Goal: Task Accomplishment & Management: Use online tool/utility

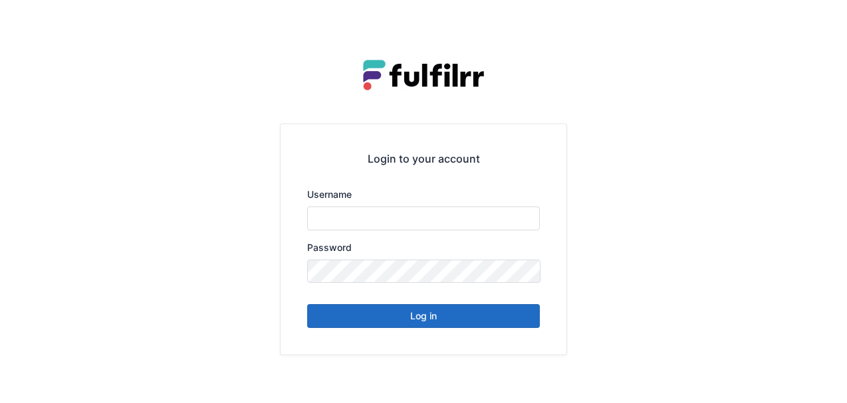
type input "******"
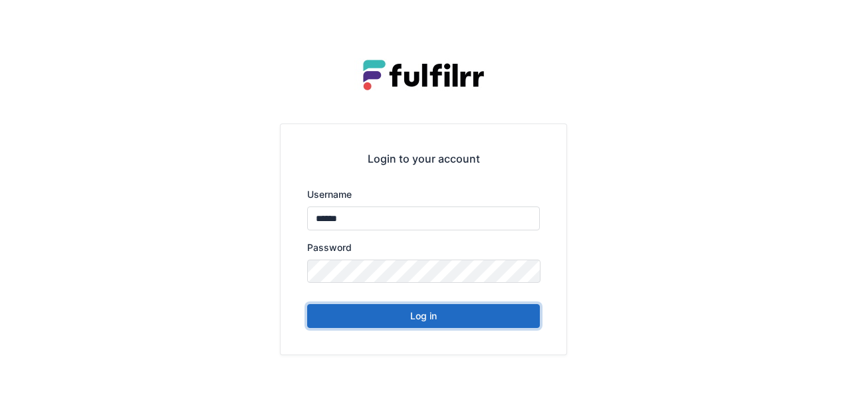
click at [457, 308] on button "Log in" at bounding box center [423, 316] width 233 height 24
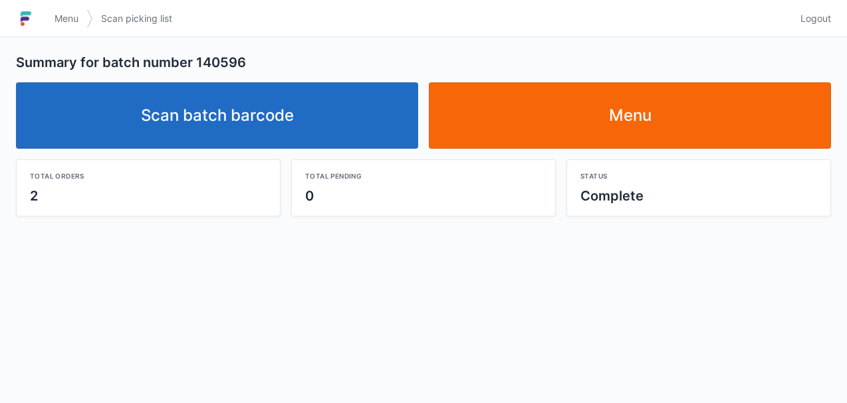
click at [336, 121] on link "Scan batch barcode" at bounding box center [217, 115] width 402 height 66
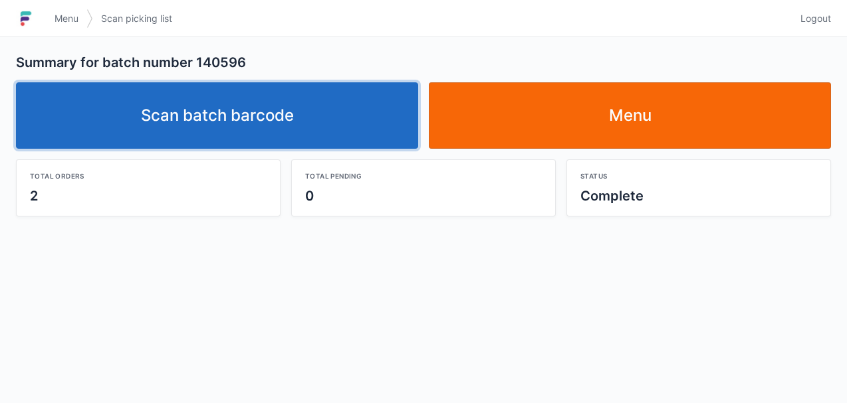
click at [330, 119] on link "Scan batch barcode" at bounding box center [217, 115] width 402 height 66
click at [318, 126] on link "Scan batch barcode" at bounding box center [217, 115] width 402 height 66
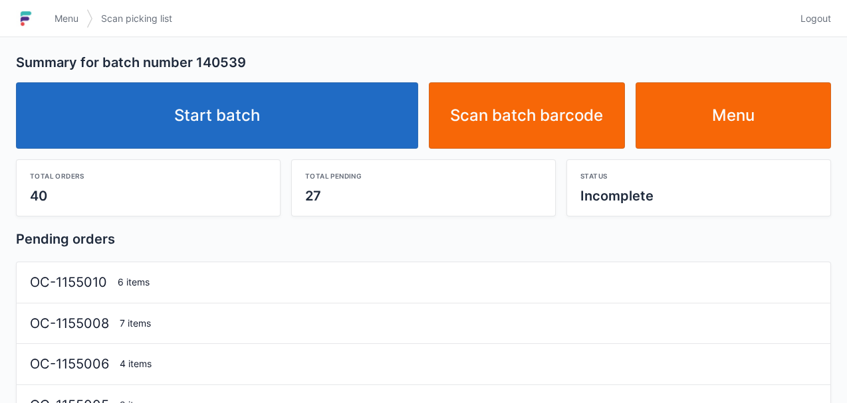
click at [249, 98] on link "Start batch" at bounding box center [217, 115] width 402 height 66
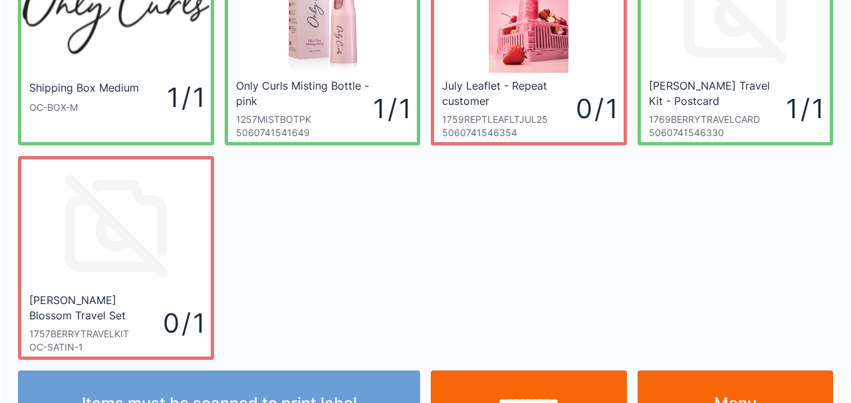
scroll to position [110, 0]
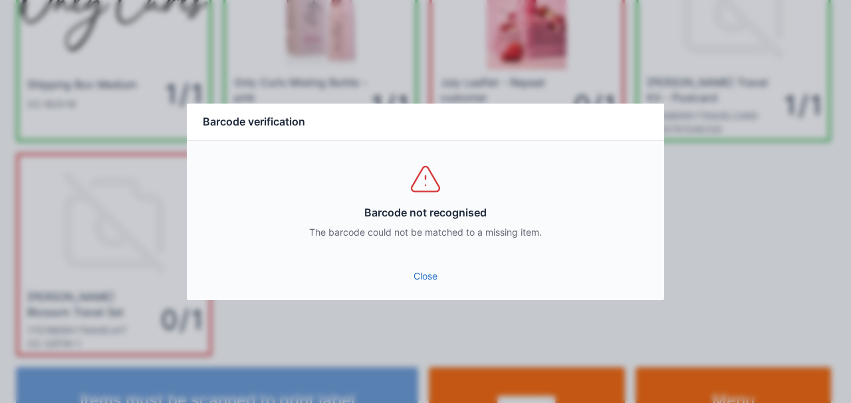
click at [432, 281] on link "Close" at bounding box center [425, 277] width 456 height 24
click at [421, 281] on link "Close" at bounding box center [425, 277] width 456 height 24
click at [428, 277] on link "Close" at bounding box center [425, 277] width 456 height 24
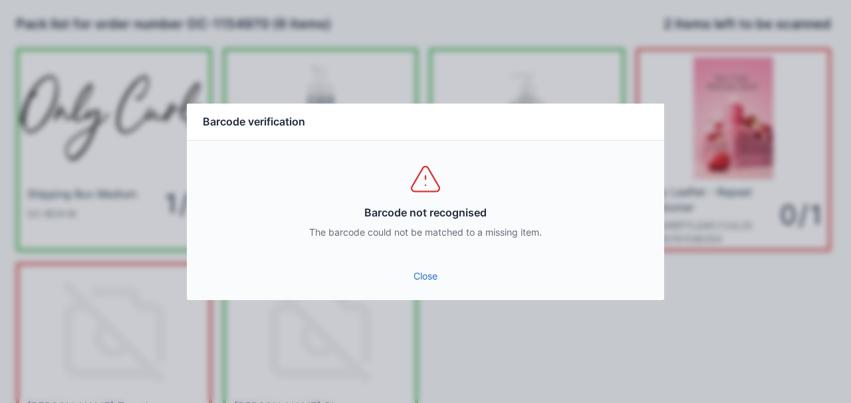
click at [420, 281] on link "Close" at bounding box center [425, 277] width 456 height 24
click at [424, 274] on link "Close" at bounding box center [425, 277] width 456 height 24
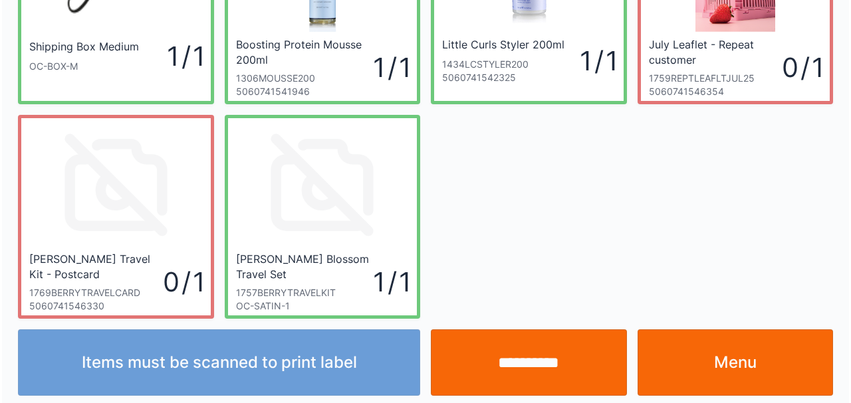
scroll to position [148, 0]
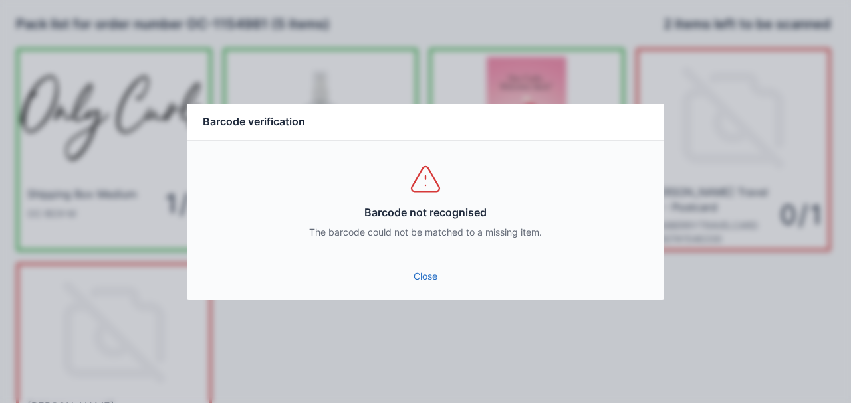
click at [424, 257] on div "Barcode not recognised The barcode could not be matched to a missing item." at bounding box center [425, 201] width 477 height 120
click at [428, 276] on link "Close" at bounding box center [425, 277] width 456 height 24
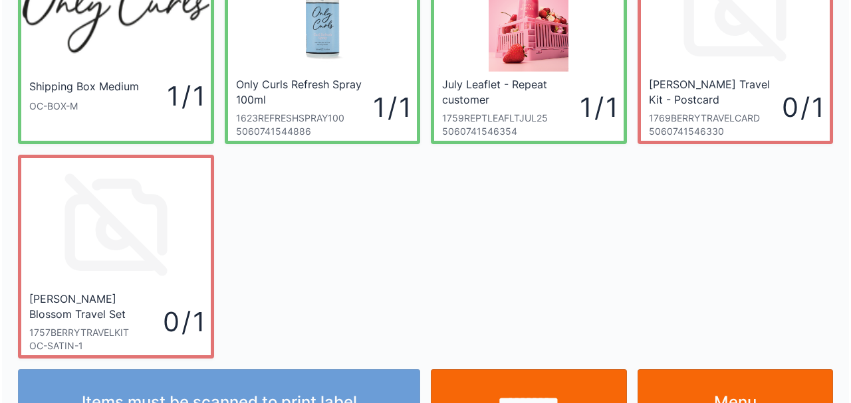
scroll to position [114, 0]
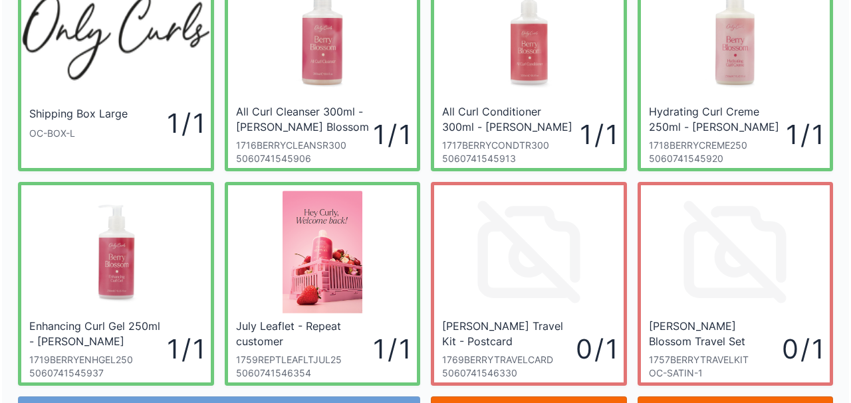
scroll to position [152, 0]
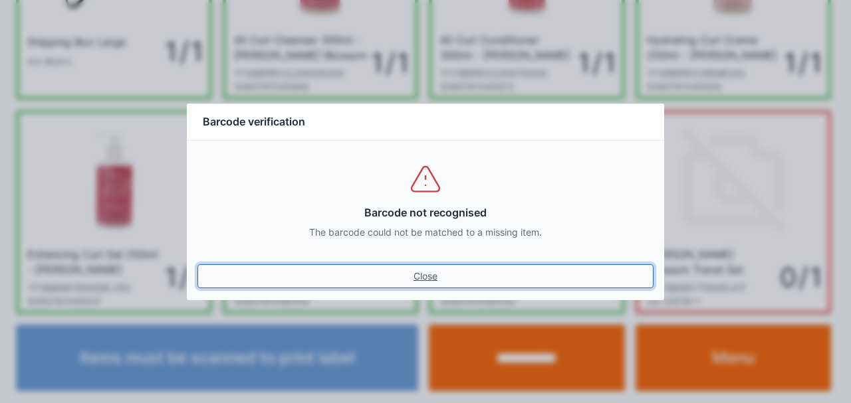
click at [425, 278] on link "Close" at bounding box center [425, 277] width 456 height 24
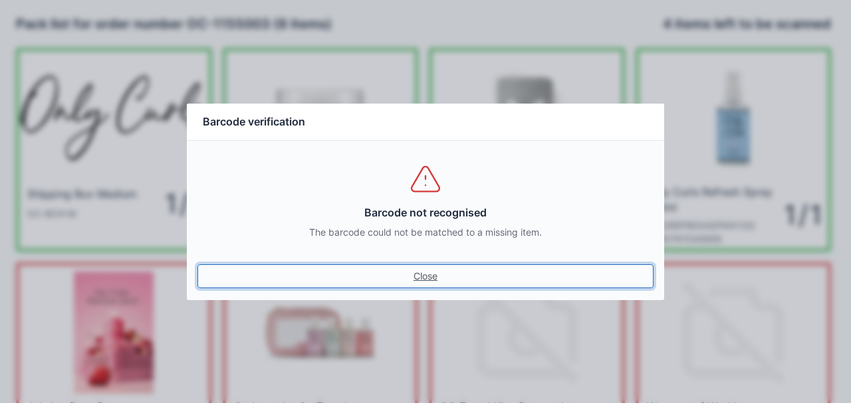
click at [417, 274] on link "Close" at bounding box center [425, 277] width 456 height 24
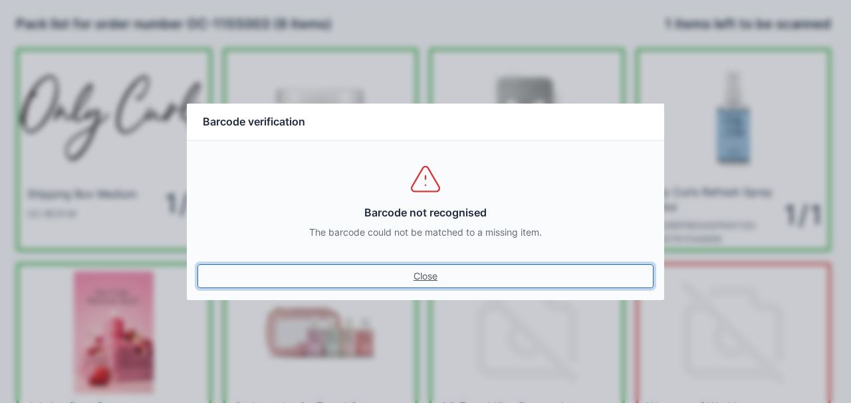
click at [420, 277] on link "Close" at bounding box center [425, 277] width 456 height 24
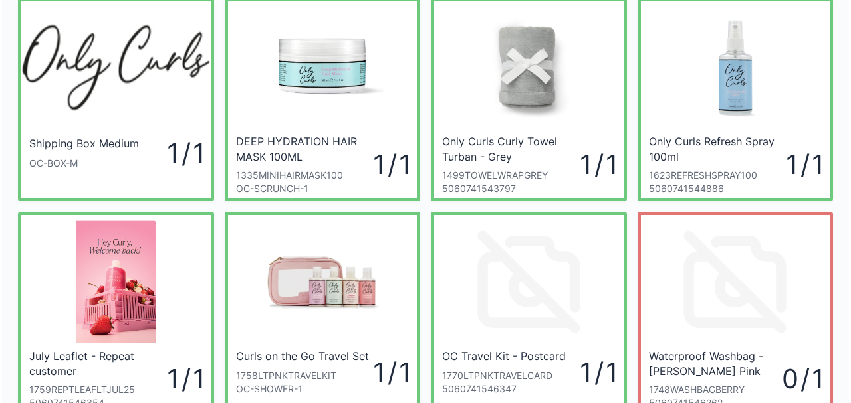
scroll to position [152, 0]
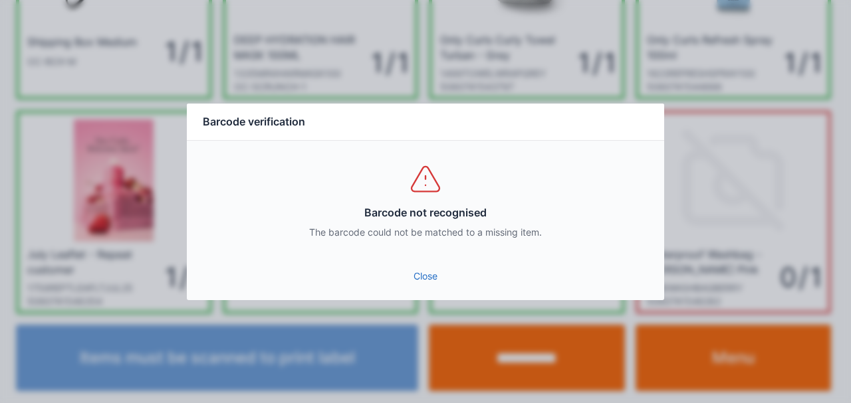
click at [424, 277] on link "Close" at bounding box center [425, 277] width 456 height 24
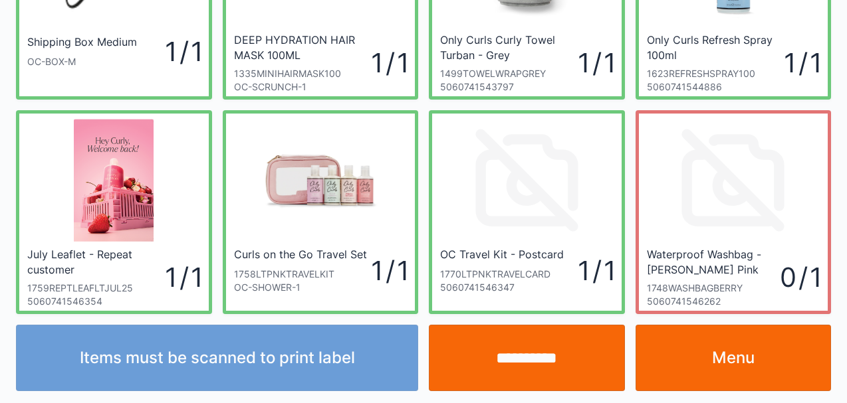
click at [558, 358] on input "**********" at bounding box center [527, 358] width 196 height 66
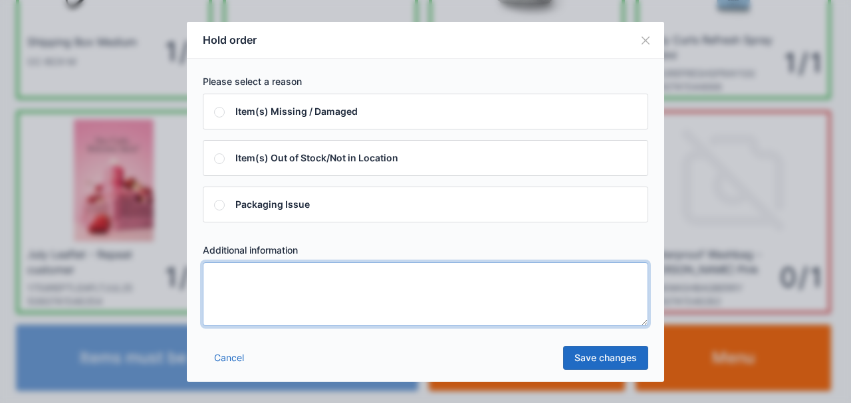
click at [339, 305] on textarea at bounding box center [425, 295] width 445 height 64
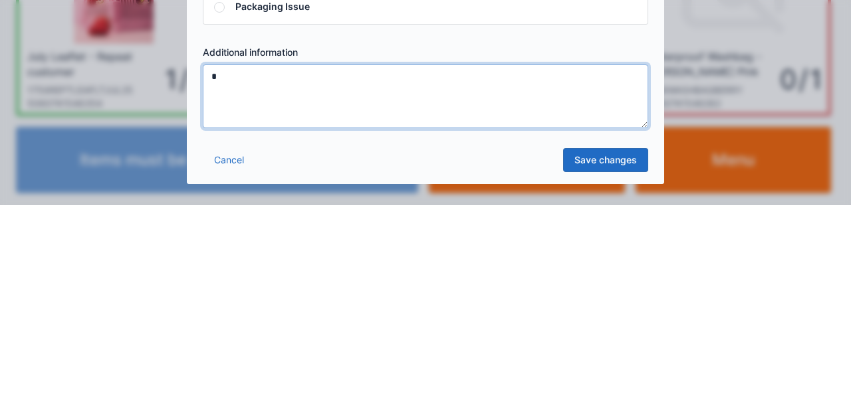
type textarea "*"
click at [611, 362] on link "Save changes" at bounding box center [605, 358] width 85 height 24
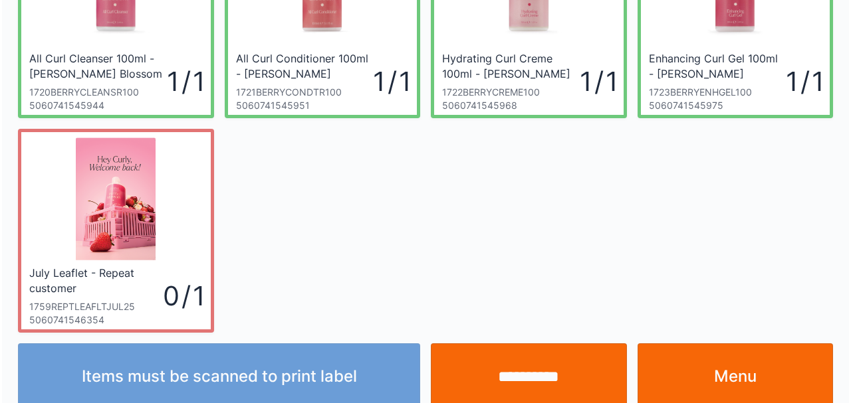
scroll to position [367, 0]
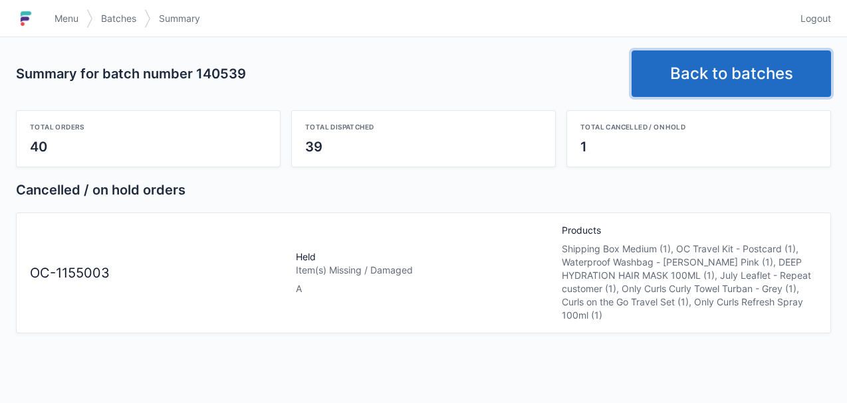
click at [750, 61] on link "Back to batches" at bounding box center [731, 74] width 199 height 47
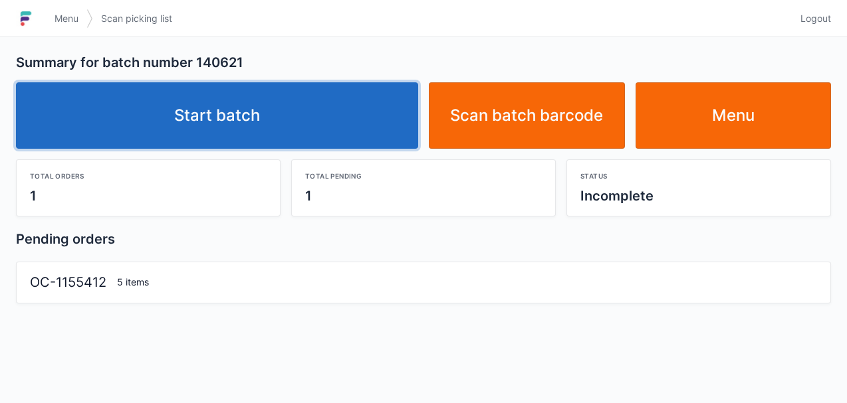
click at [314, 120] on link "Start batch" at bounding box center [217, 115] width 402 height 66
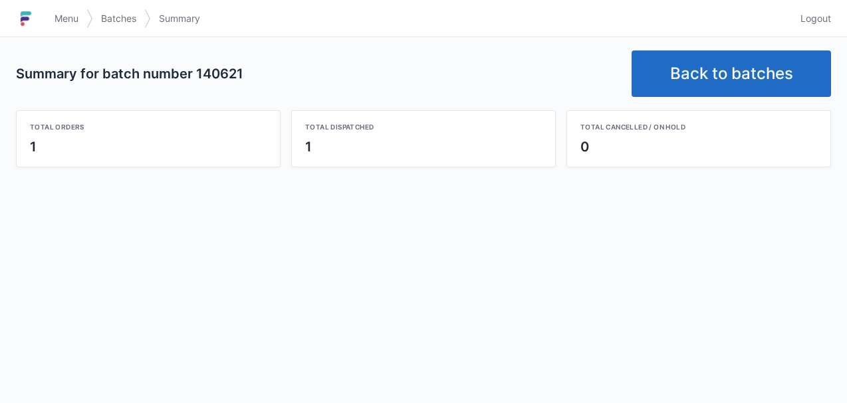
click at [729, 78] on link "Back to batches" at bounding box center [731, 74] width 199 height 47
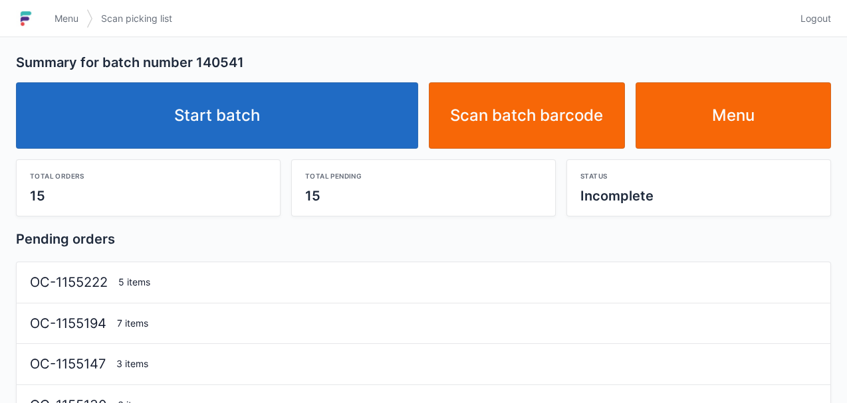
click at [348, 118] on link "Start batch" at bounding box center [217, 115] width 402 height 66
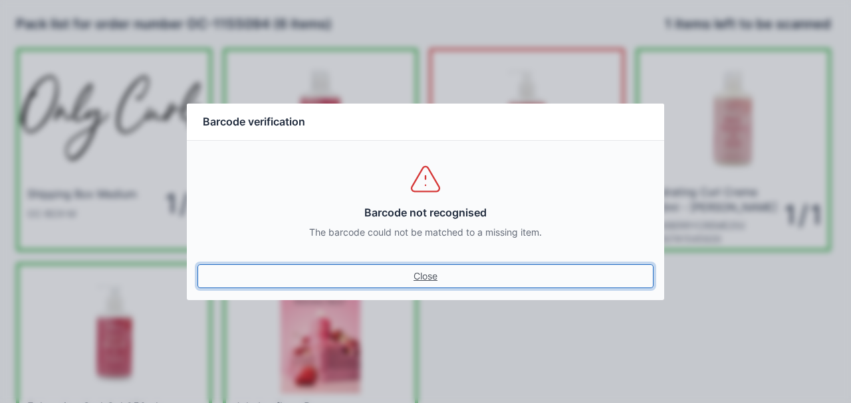
click at [431, 278] on link "Close" at bounding box center [425, 277] width 456 height 24
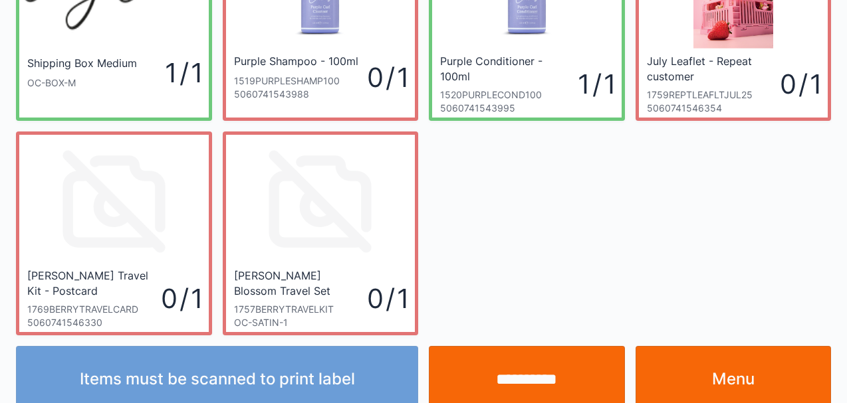
scroll to position [152, 0]
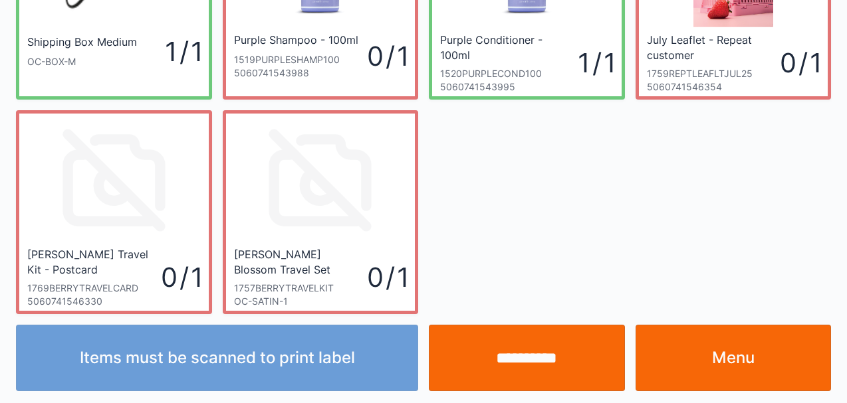
click at [579, 170] on div "Shipping Box Medium OC-BOX-M 1 / 1 Purple Shampoo - 100ml 1519PURPLESHAMP100 50…" at bounding box center [424, 99] width 826 height 429
click at [522, 360] on input "**********" at bounding box center [527, 358] width 196 height 66
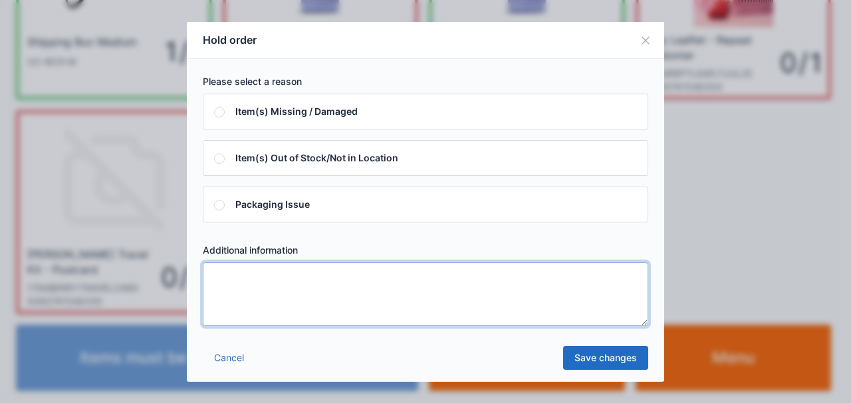
click at [347, 314] on textarea at bounding box center [425, 295] width 445 height 64
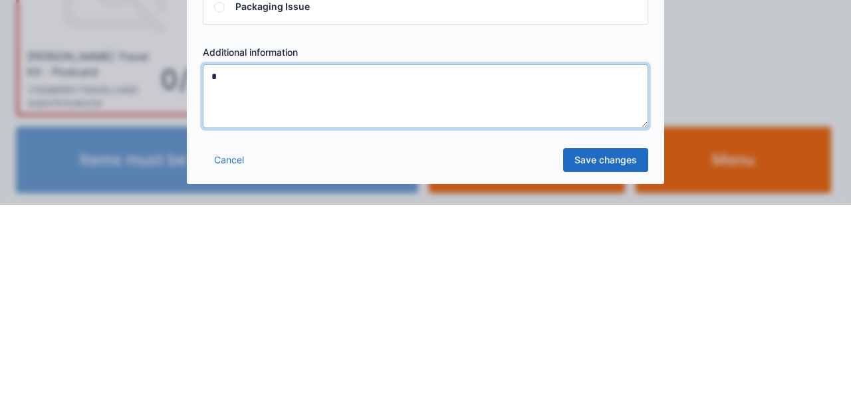
type textarea "*"
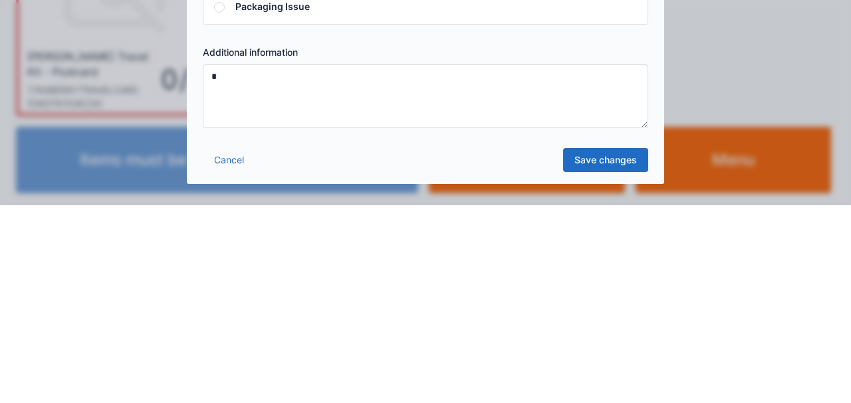
click at [619, 366] on link "Save changes" at bounding box center [605, 358] width 85 height 24
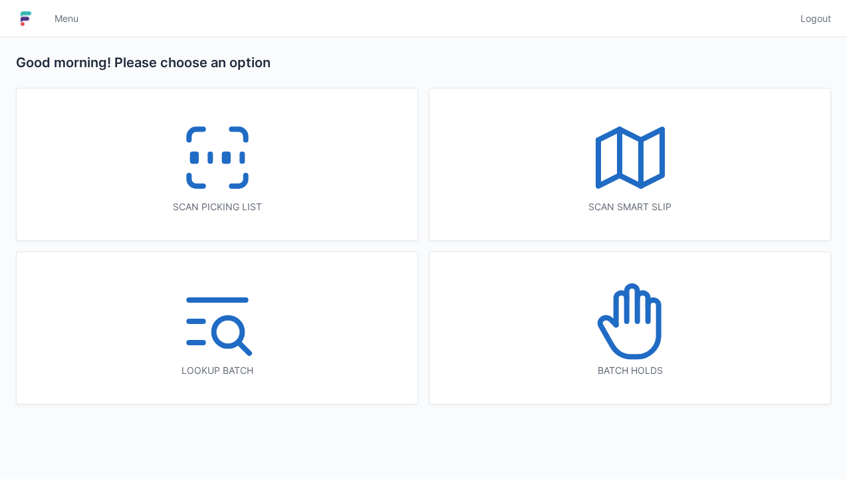
click at [232, 178] on icon at bounding box center [217, 157] width 85 height 85
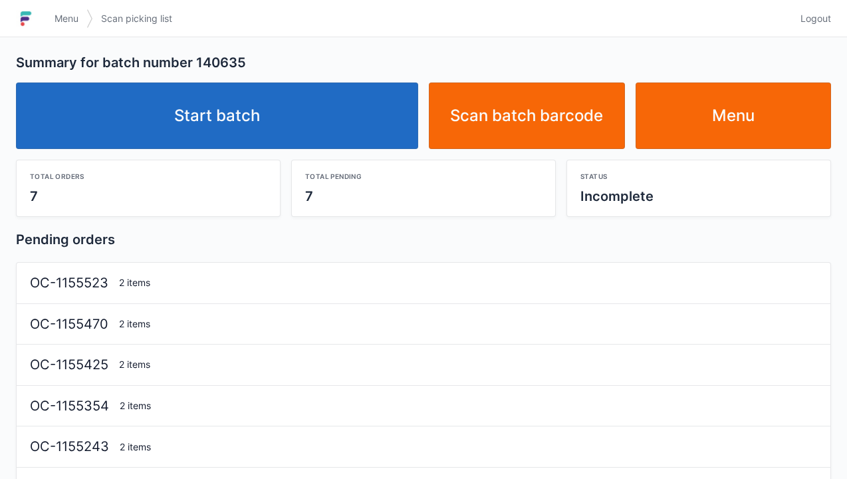
click at [301, 121] on link "Start batch" at bounding box center [217, 115] width 402 height 66
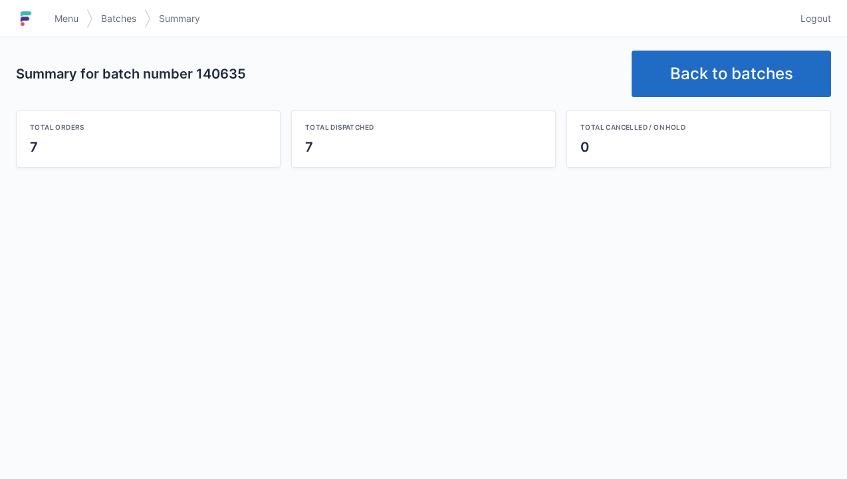
click at [737, 80] on link "Back to batches" at bounding box center [731, 74] width 199 height 47
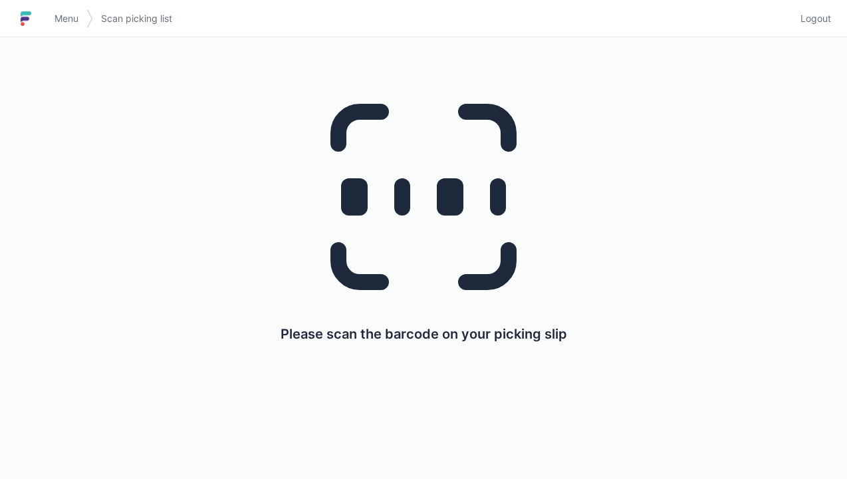
click at [818, 15] on span "Logout" at bounding box center [815, 18] width 31 height 13
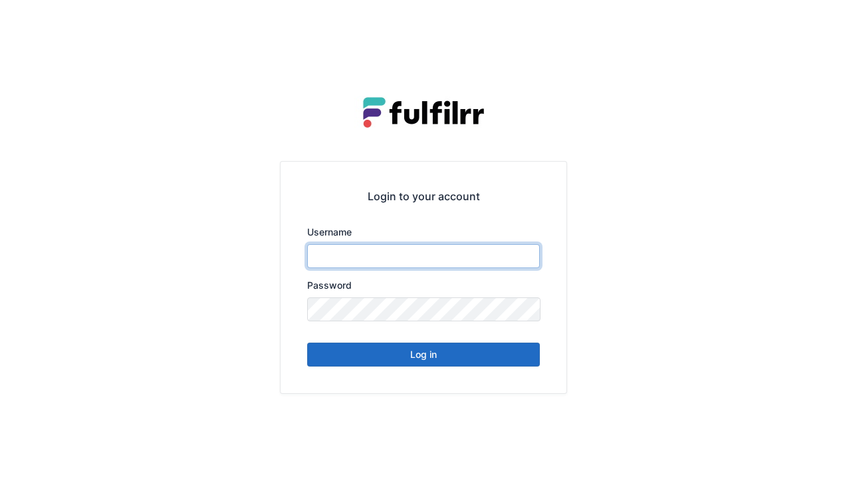
type input "******"
click at [475, 354] on button "Log in" at bounding box center [423, 354] width 233 height 24
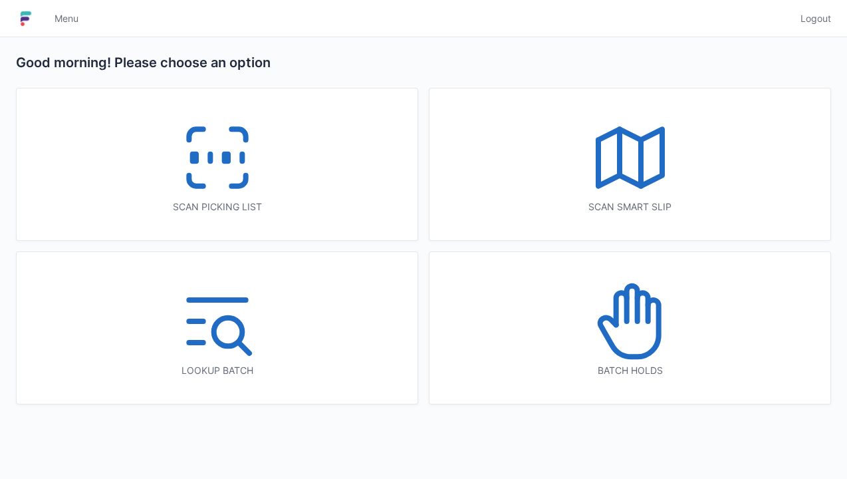
click at [189, 175] on icon at bounding box center [196, 180] width 14 height 11
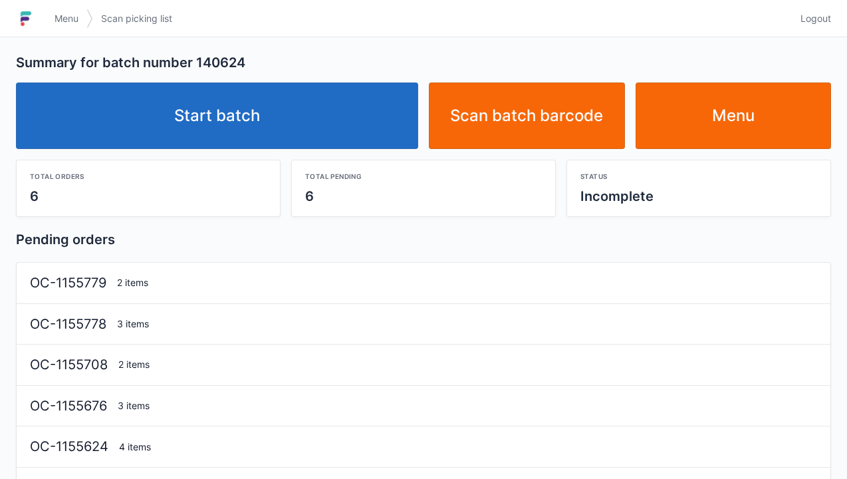
click at [329, 117] on link "Start batch" at bounding box center [217, 115] width 402 height 66
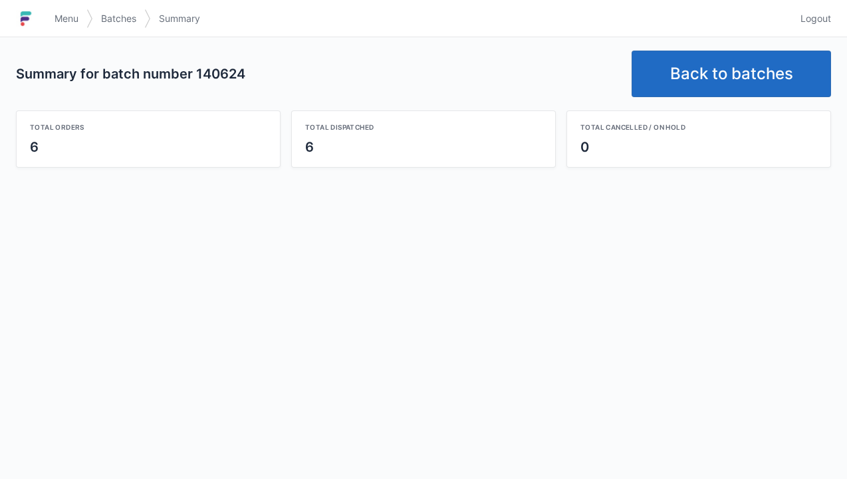
click at [715, 61] on link "Back to batches" at bounding box center [731, 74] width 199 height 47
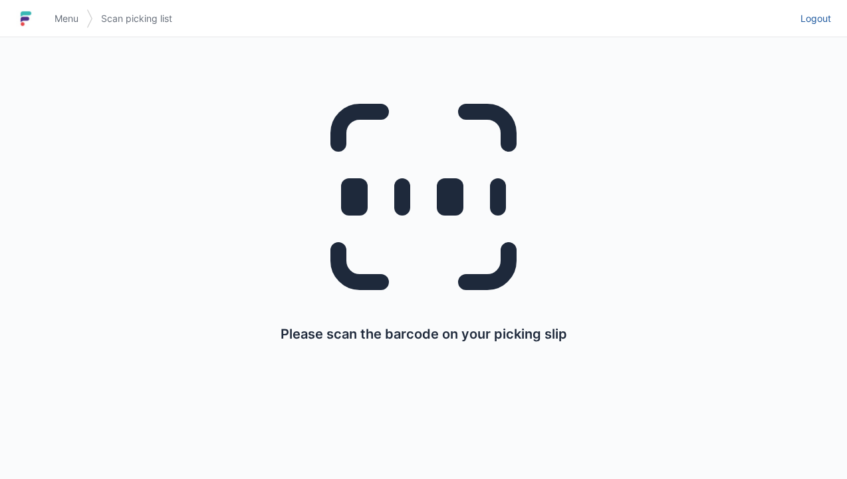
click at [818, 16] on span "Logout" at bounding box center [815, 18] width 31 height 13
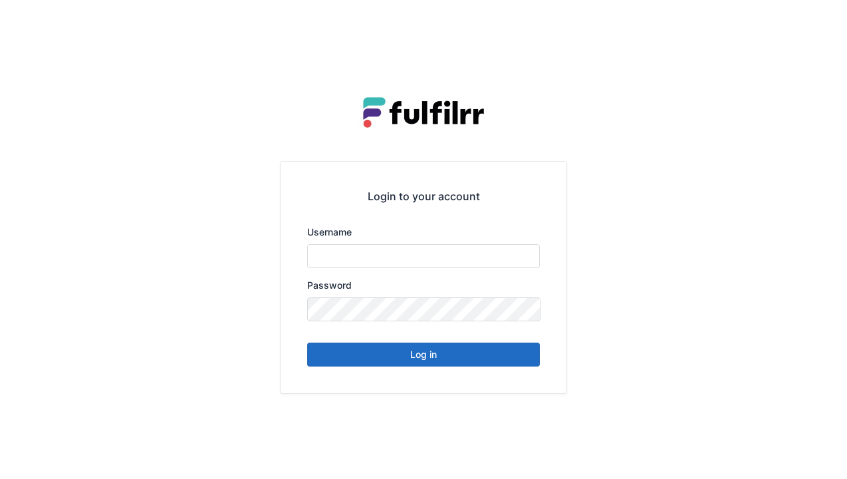
type input "******"
click at [429, 353] on button "Log in" at bounding box center [423, 354] width 233 height 24
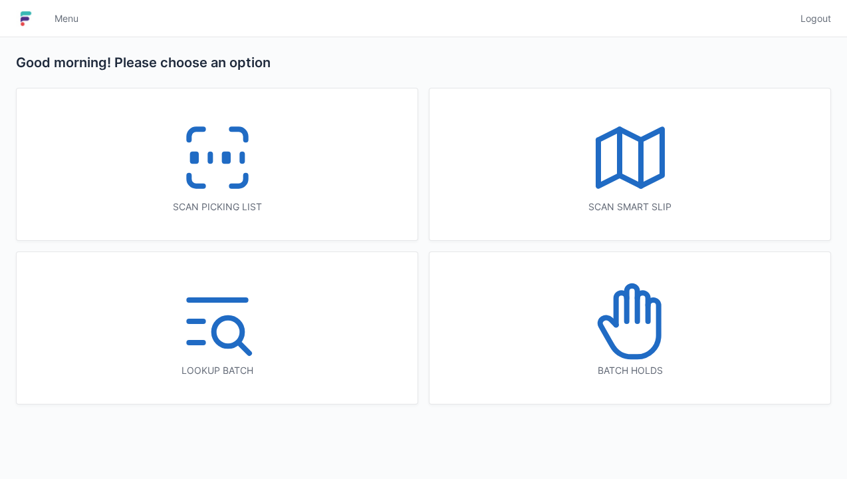
click at [230, 178] on icon at bounding box center [217, 157] width 85 height 85
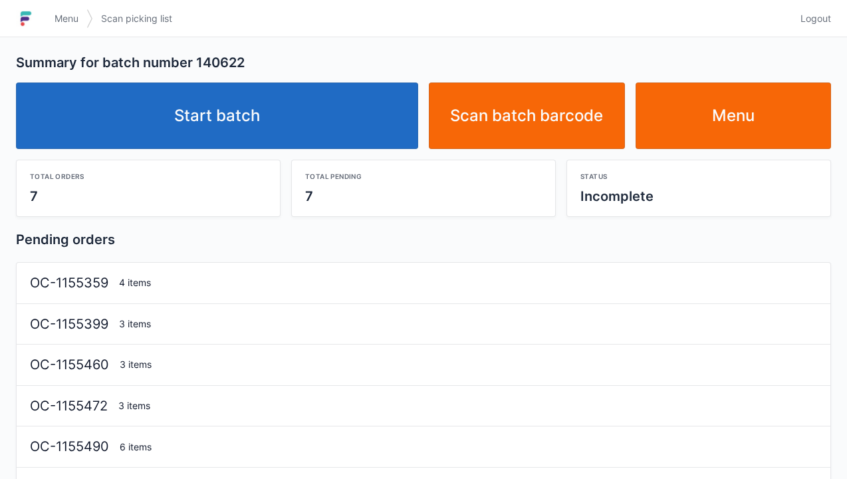
click at [327, 108] on link "Start batch" at bounding box center [217, 115] width 402 height 66
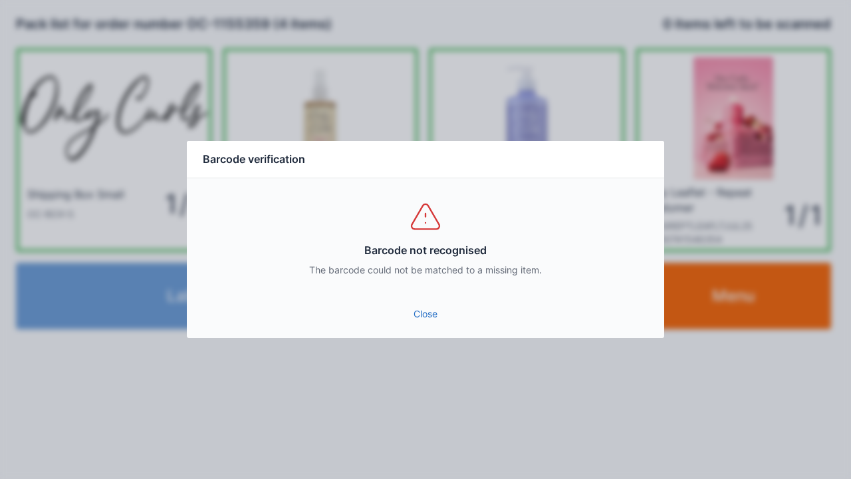
click at [437, 322] on link "Close" at bounding box center [425, 314] width 456 height 24
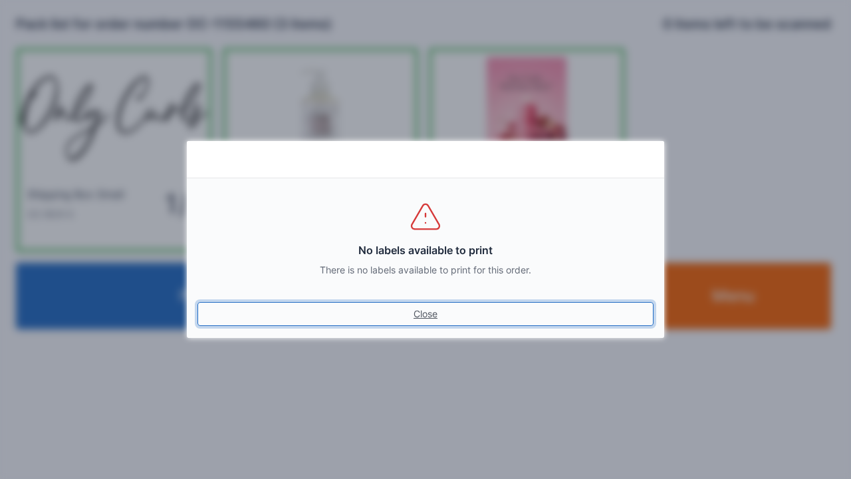
click at [416, 310] on link "Close" at bounding box center [425, 314] width 456 height 24
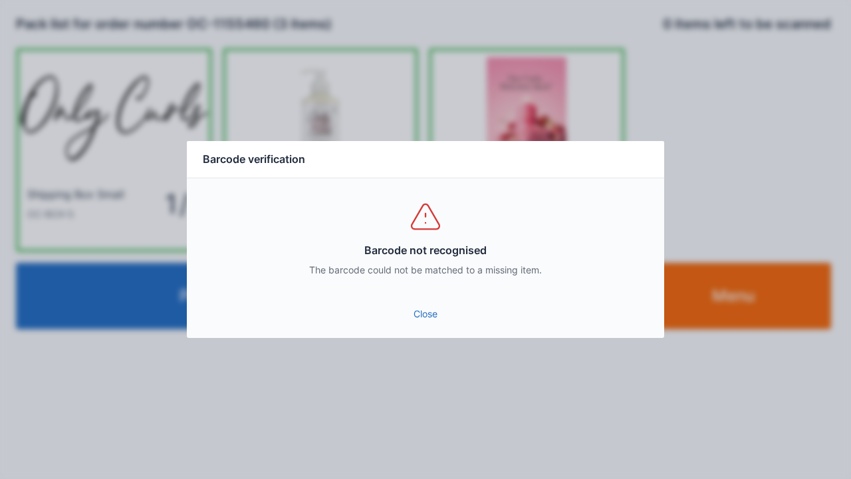
click at [426, 315] on link "Close" at bounding box center [425, 314] width 456 height 24
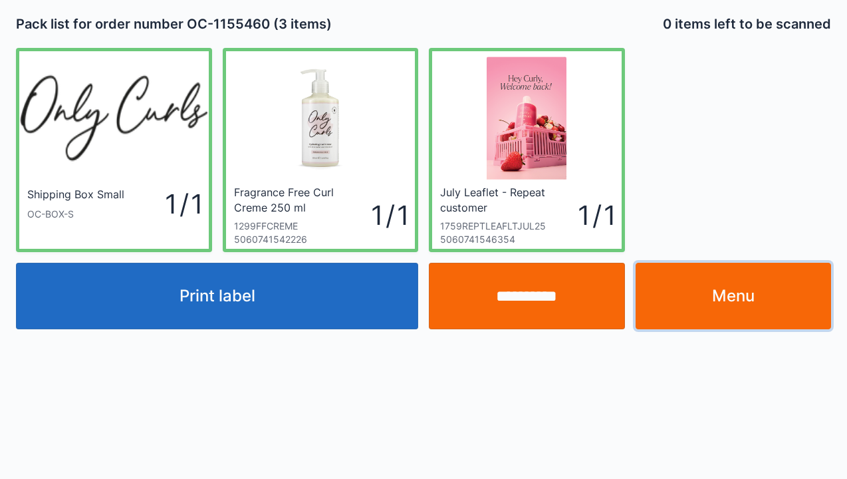
click at [708, 282] on link "Menu" at bounding box center [733, 296] width 196 height 66
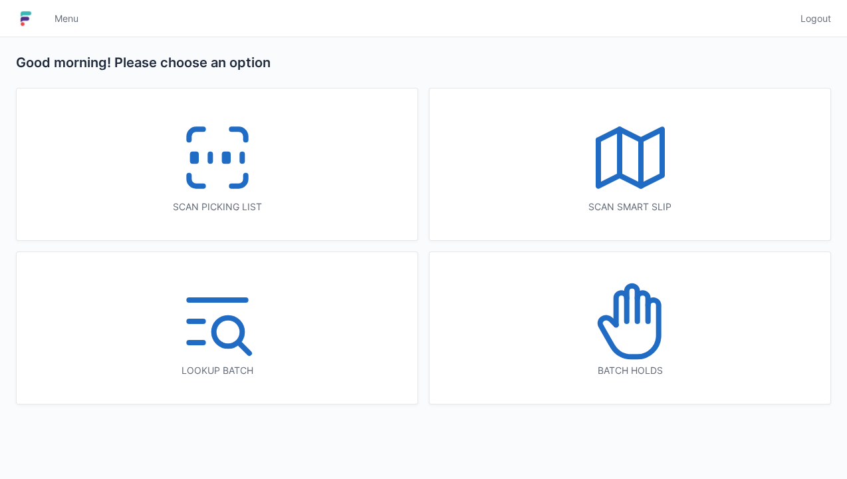
click at [235, 172] on icon at bounding box center [217, 157] width 85 height 85
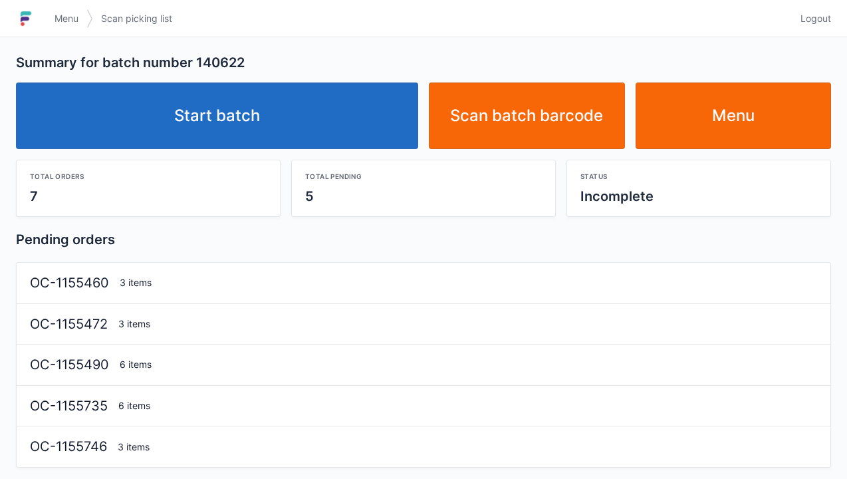
click at [346, 118] on link "Start batch" at bounding box center [217, 115] width 402 height 66
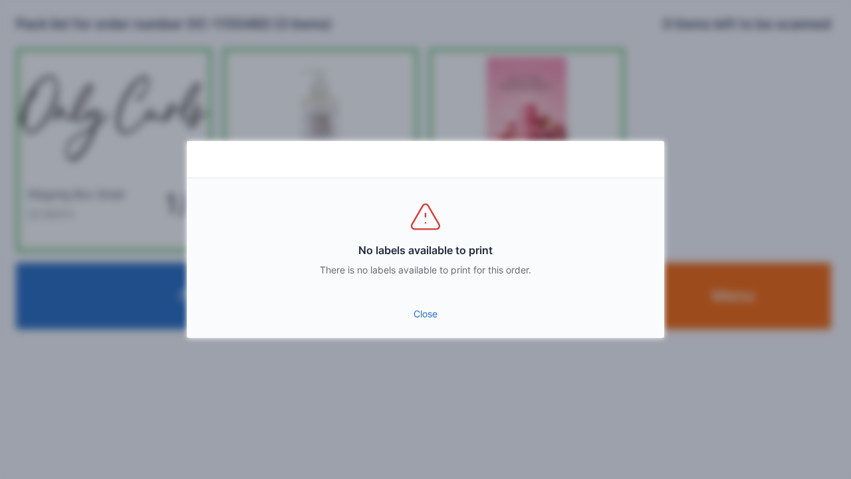
click at [435, 320] on link "Close" at bounding box center [425, 314] width 456 height 24
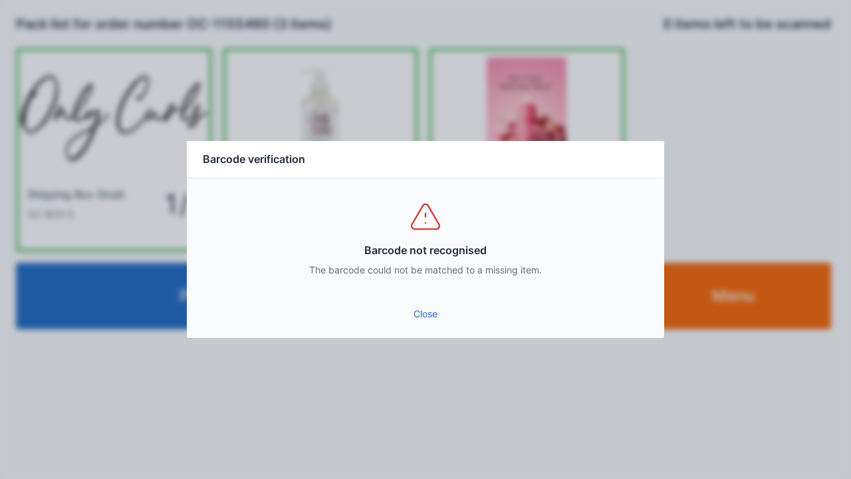
click at [443, 325] on link "Close" at bounding box center [425, 314] width 456 height 24
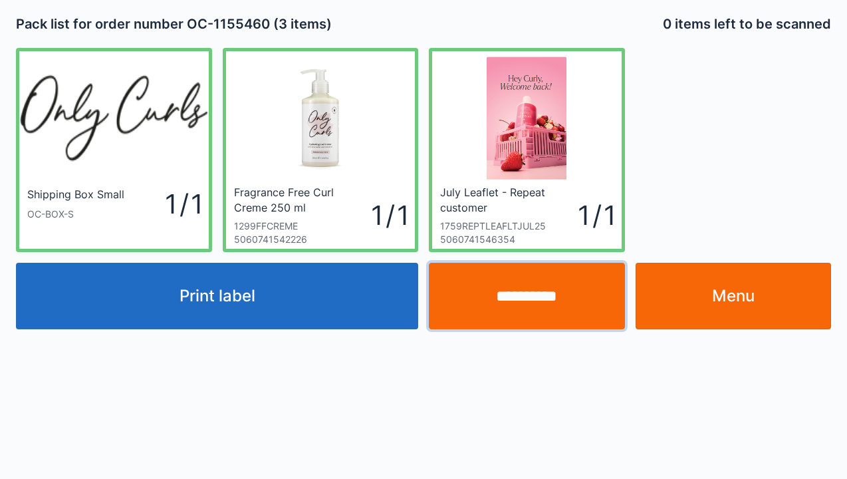
click at [521, 304] on input "**********" at bounding box center [527, 296] width 196 height 66
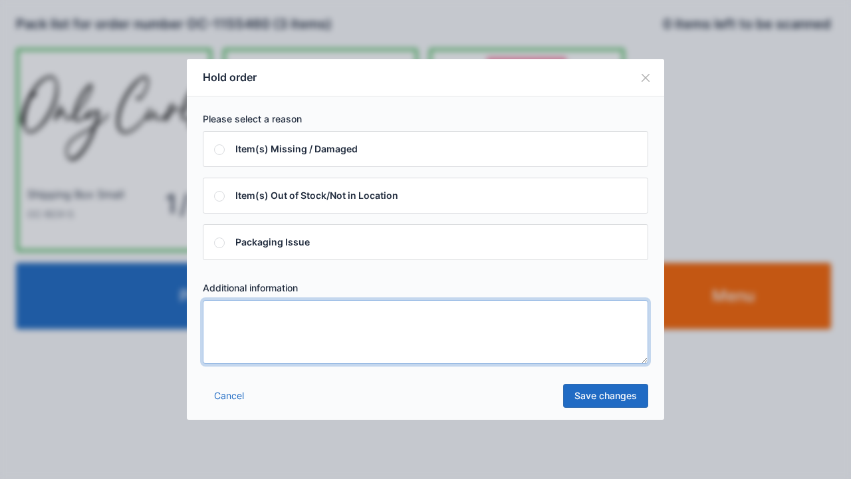
click at [290, 351] on textarea at bounding box center [425, 332] width 445 height 64
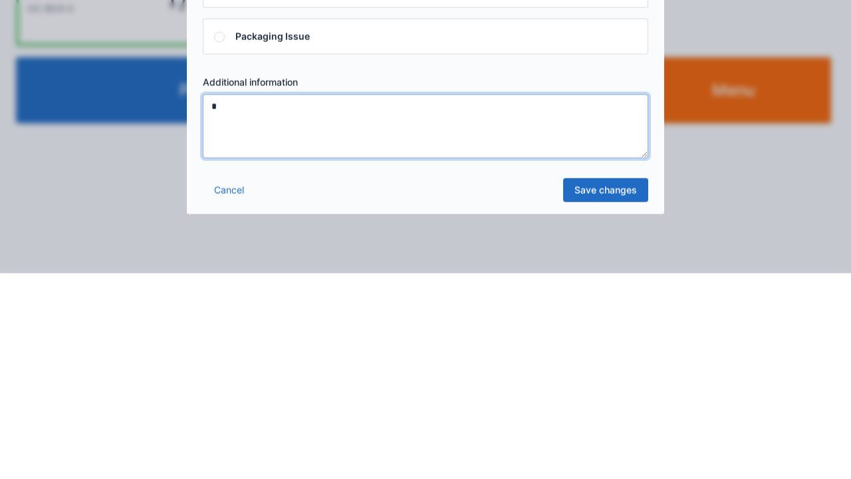
type textarea "*"
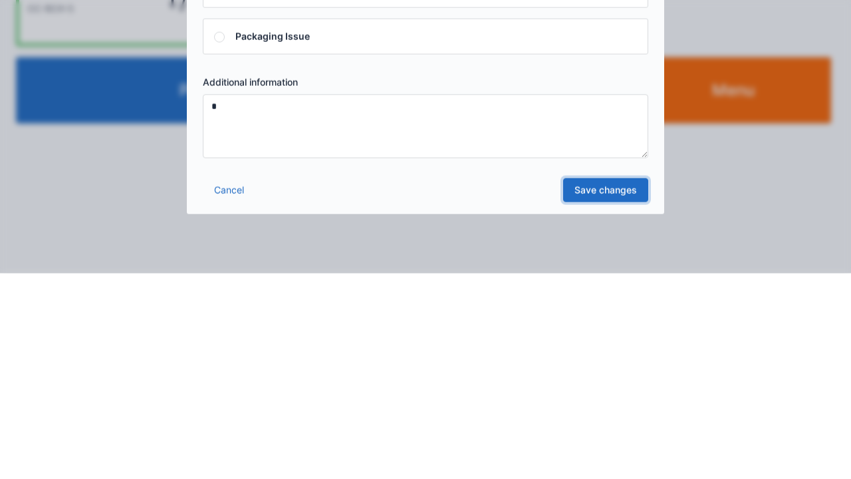
click at [600, 392] on link "Save changes" at bounding box center [605, 396] width 85 height 24
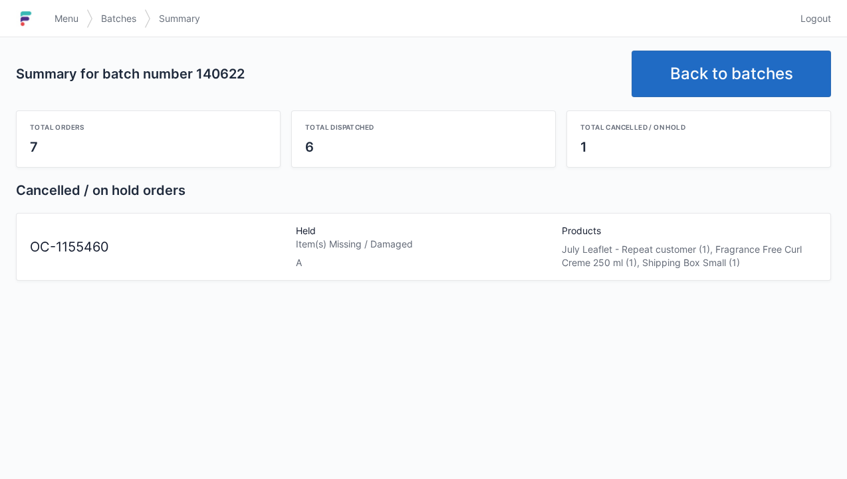
click at [723, 72] on link "Back to batches" at bounding box center [731, 74] width 199 height 47
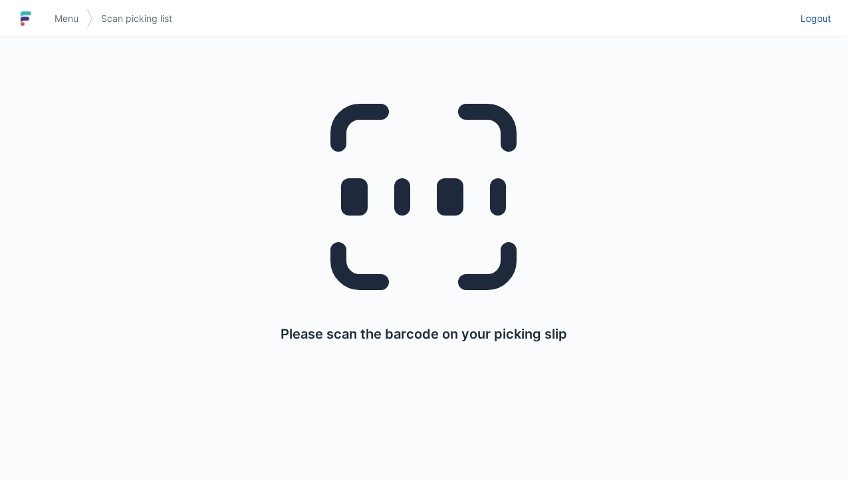
click at [807, 13] on span "Logout" at bounding box center [815, 18] width 31 height 13
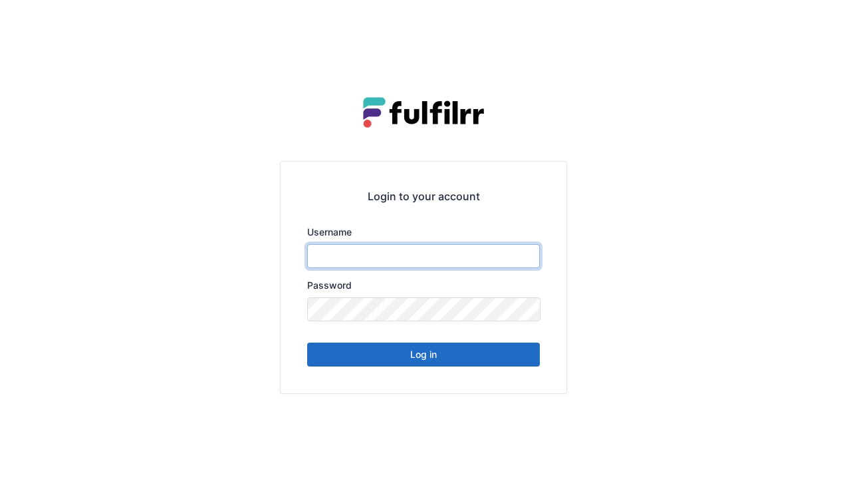
type input "******"
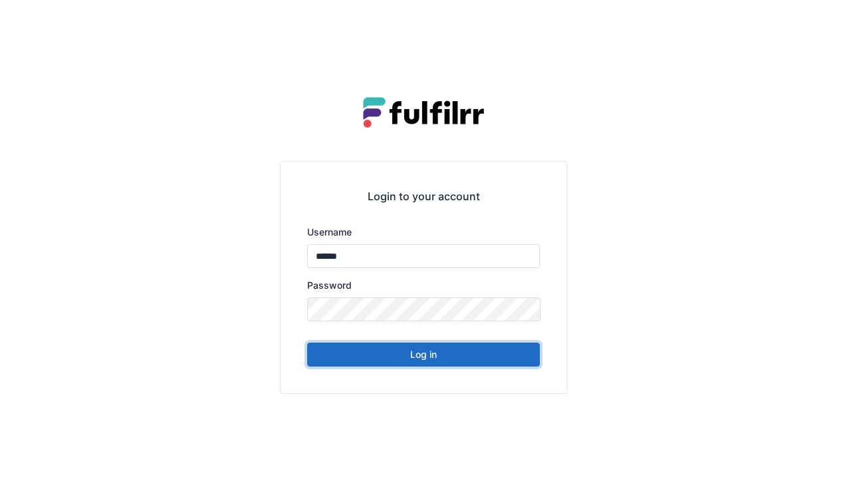
click at [469, 350] on button "Log in" at bounding box center [423, 354] width 233 height 24
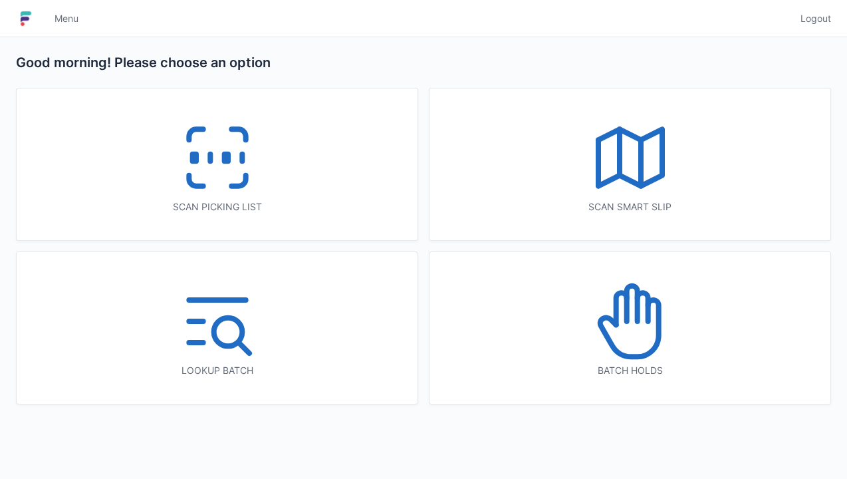
click at [246, 185] on icon at bounding box center [217, 157] width 85 height 85
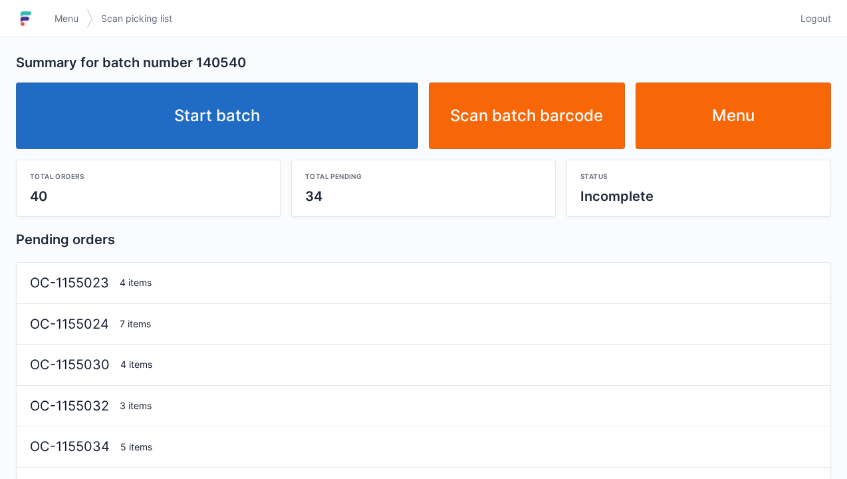
click at [279, 130] on link "Start batch" at bounding box center [217, 115] width 402 height 66
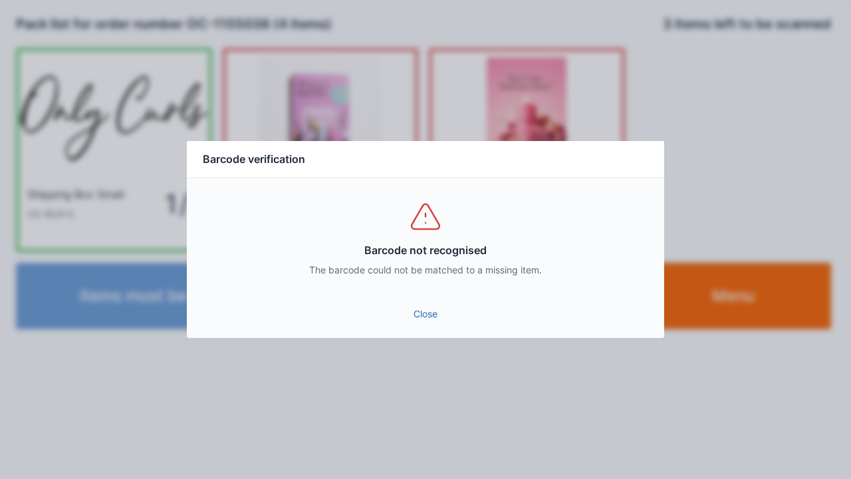
click at [404, 306] on link "Close" at bounding box center [425, 314] width 456 height 24
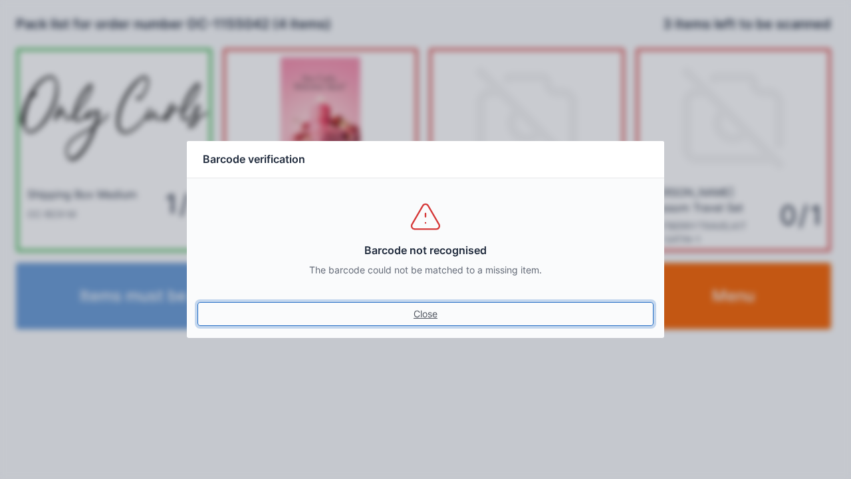
click at [417, 304] on link "Close" at bounding box center [425, 314] width 456 height 24
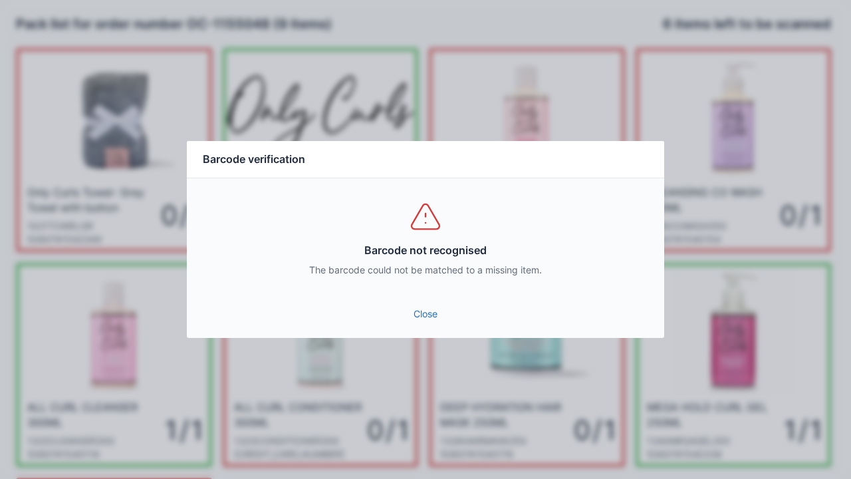
click at [421, 310] on link "Close" at bounding box center [425, 314] width 456 height 24
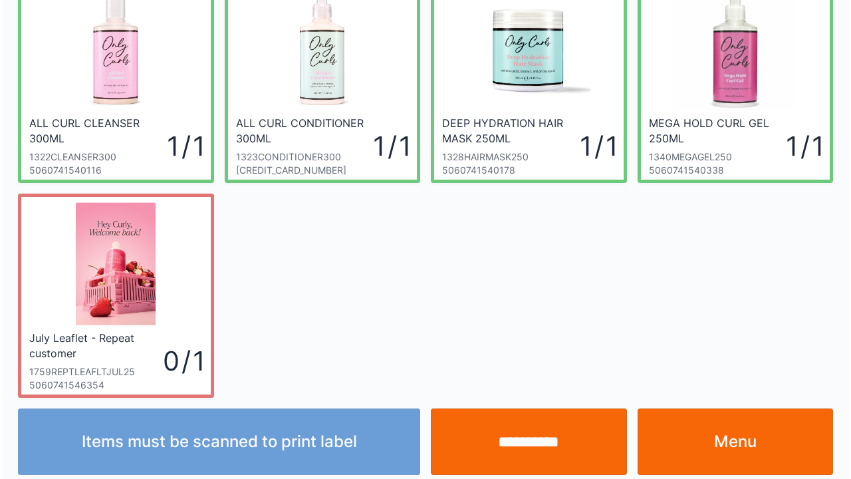
scroll to position [285, 0]
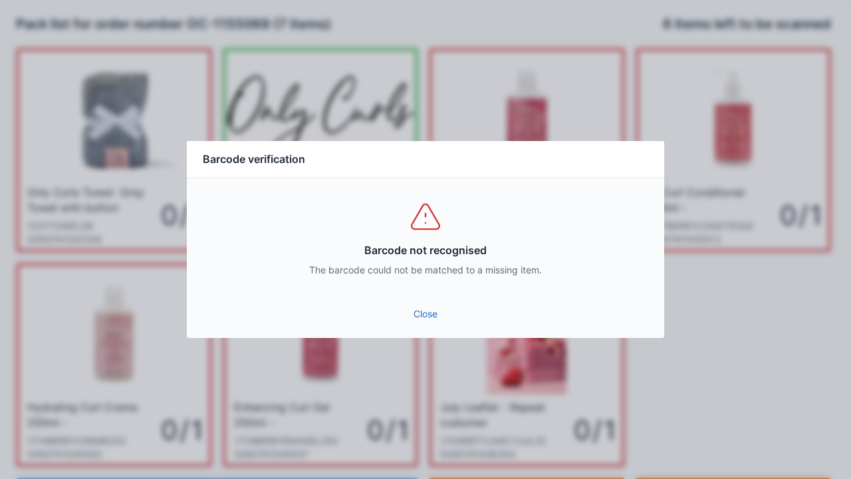
click at [433, 304] on link "Close" at bounding box center [425, 314] width 456 height 24
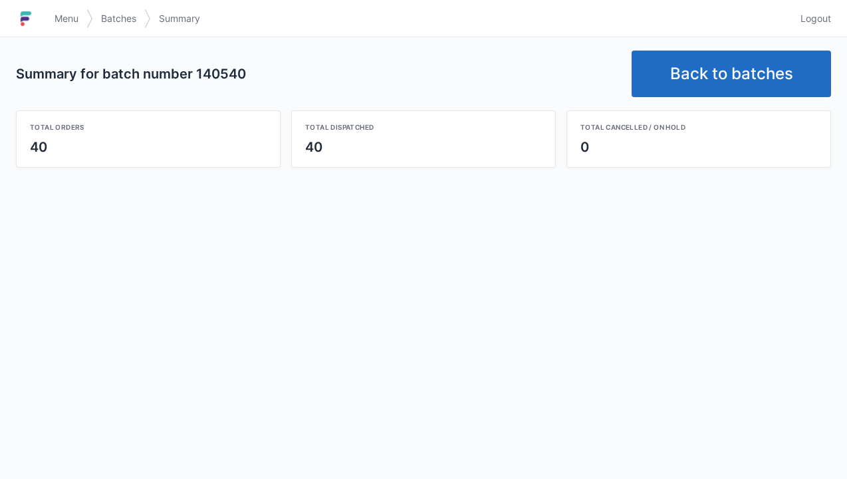
click at [699, 70] on link "Back to batches" at bounding box center [731, 74] width 199 height 47
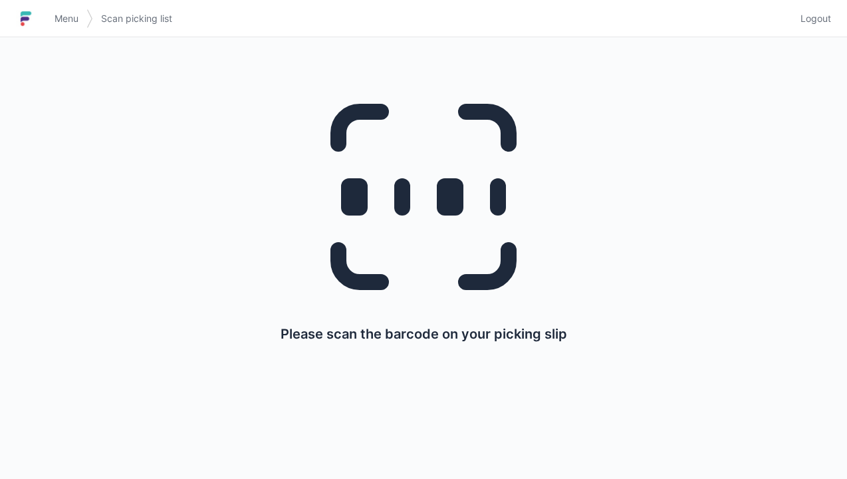
click at [814, 28] on link "Logout" at bounding box center [811, 19] width 39 height 24
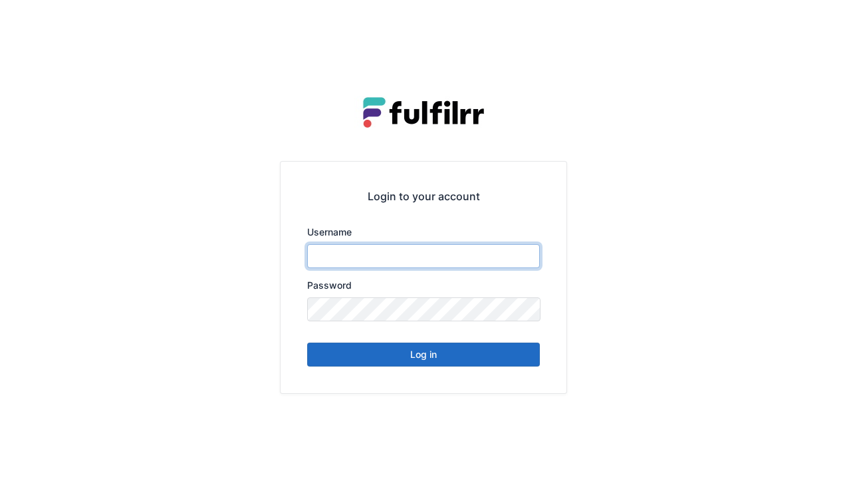
type input "******"
click at [504, 346] on button "Log in" at bounding box center [423, 354] width 233 height 24
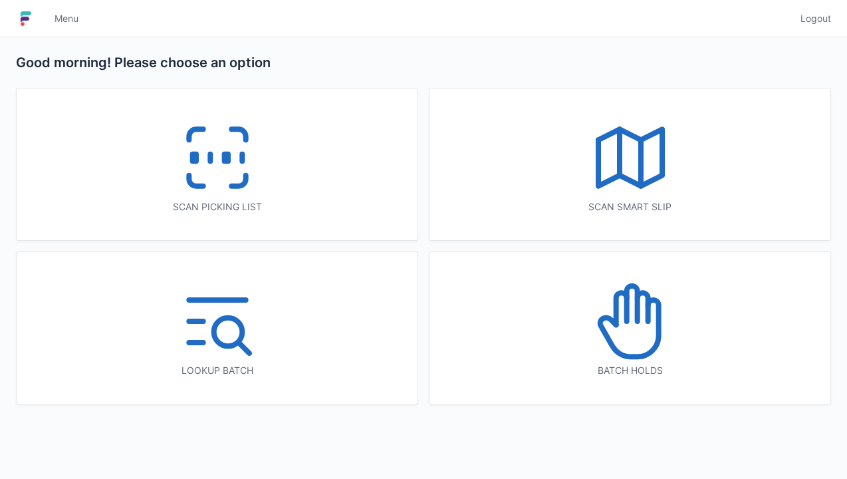
click at [245, 179] on icon at bounding box center [238, 180] width 14 height 11
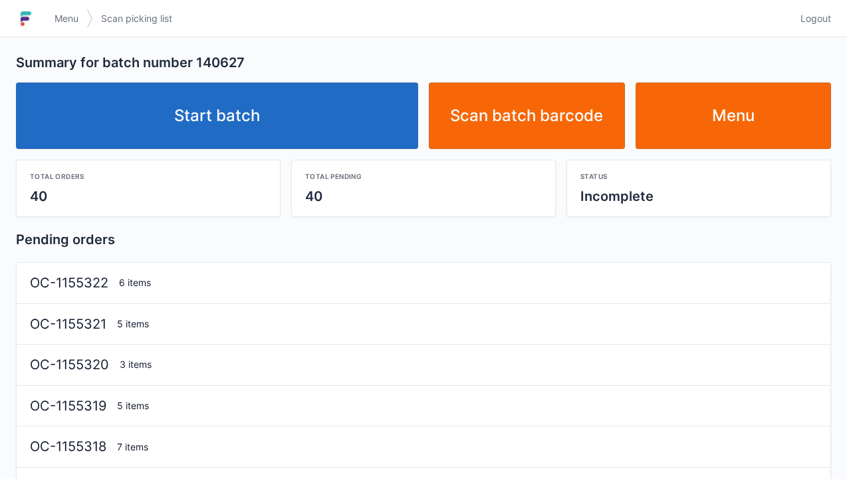
click at [335, 128] on link "Start batch" at bounding box center [217, 115] width 402 height 66
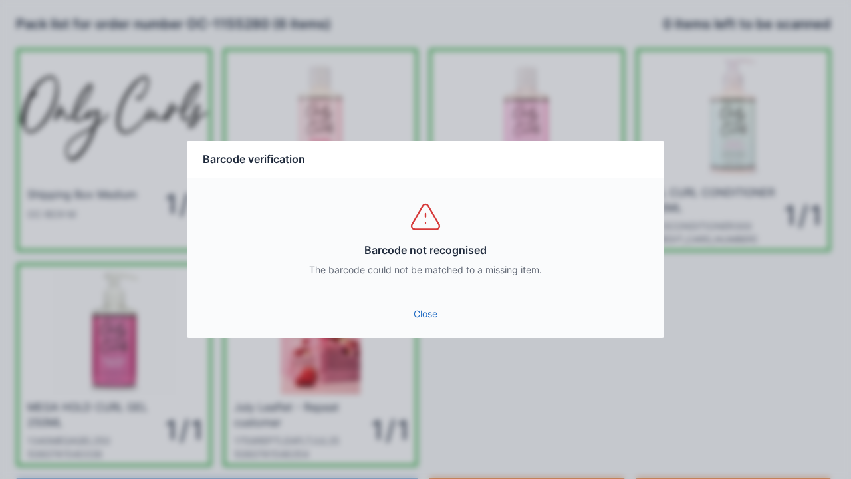
click at [423, 312] on link "Close" at bounding box center [425, 314] width 456 height 24
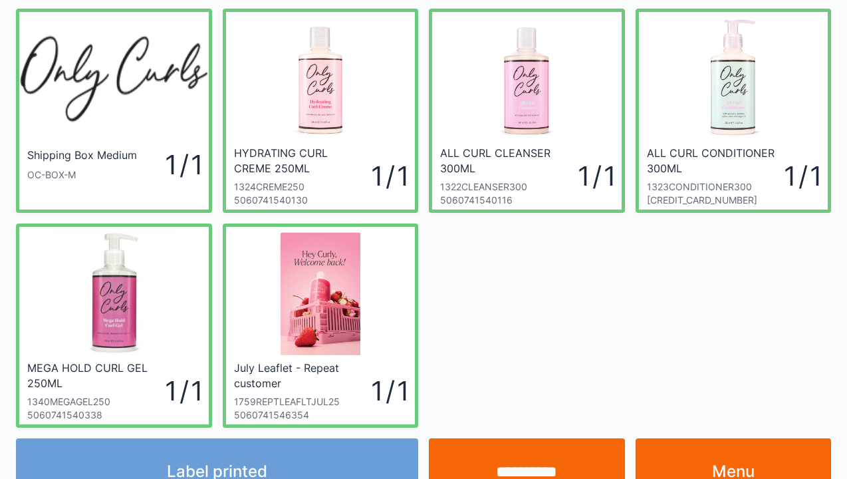
scroll to position [77, 0]
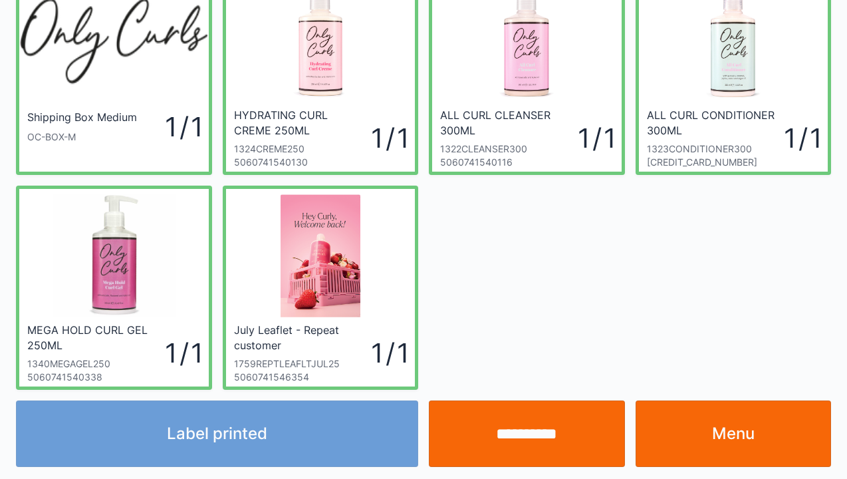
click at [680, 421] on link "Menu" at bounding box center [733, 433] width 196 height 66
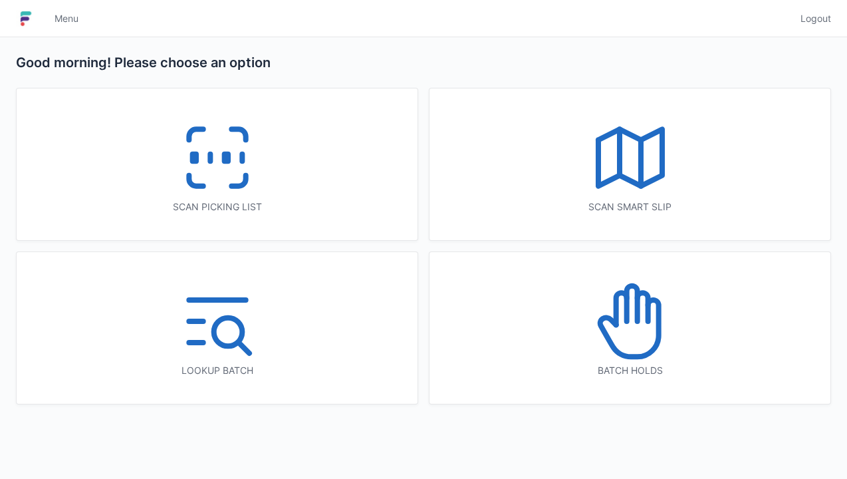
click at [245, 177] on icon at bounding box center [238, 180] width 14 height 11
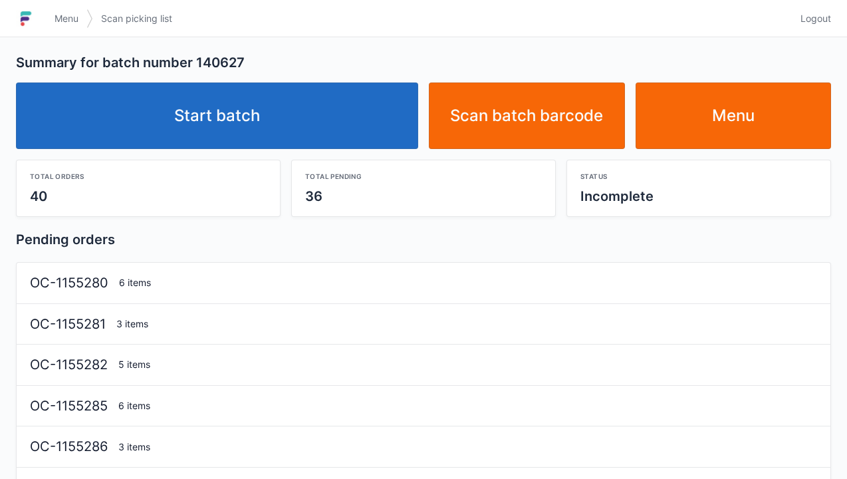
click at [350, 133] on link "Start batch" at bounding box center [217, 115] width 402 height 66
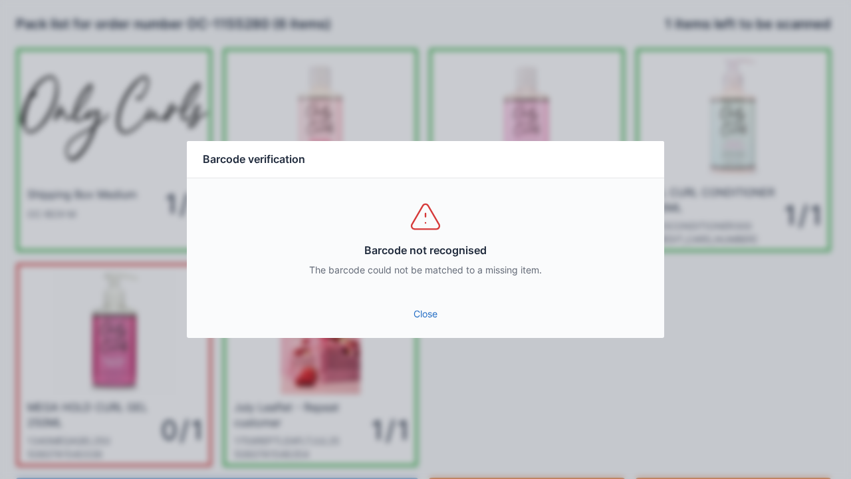
click at [429, 324] on link "Close" at bounding box center [425, 314] width 456 height 24
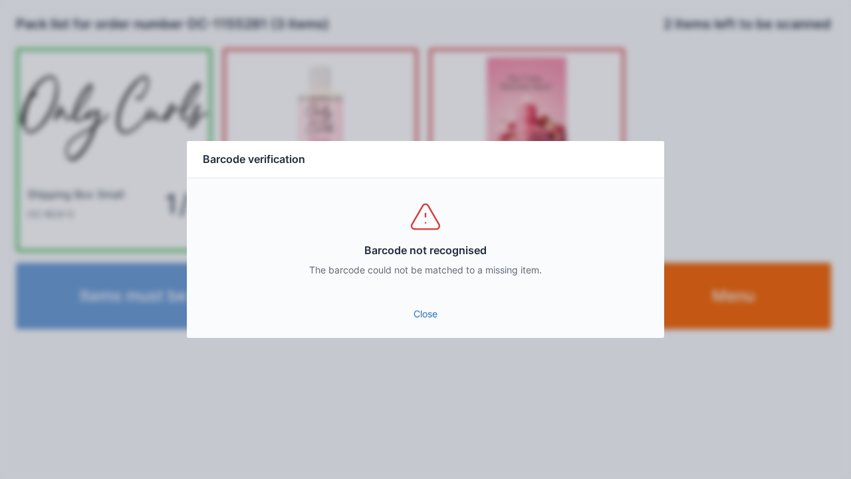
click at [428, 289] on div "Barcode not recognised The barcode could not be matched to a missing item." at bounding box center [425, 238] width 477 height 120
click at [442, 309] on link "Close" at bounding box center [425, 314] width 456 height 24
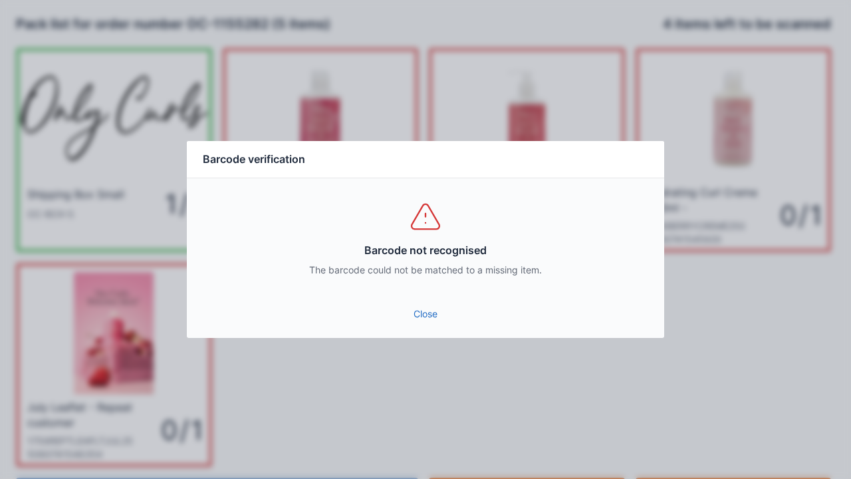
click at [425, 288] on div "Barcode not recognised The barcode could not be matched to a missing item." at bounding box center [425, 238] width 477 height 120
click at [432, 314] on link "Close" at bounding box center [425, 314] width 456 height 24
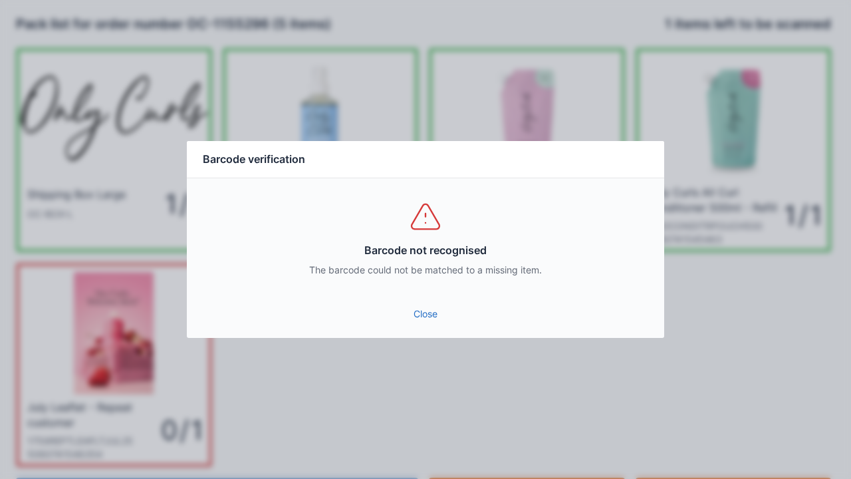
click at [421, 308] on link "Close" at bounding box center [425, 314] width 456 height 24
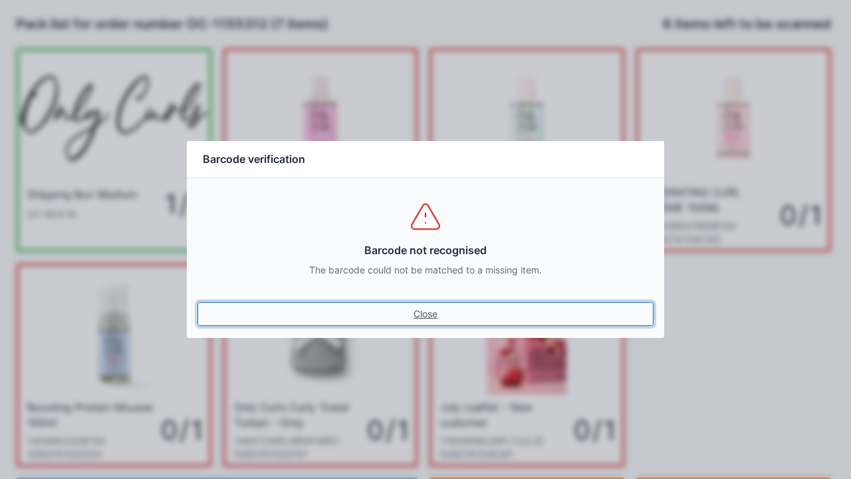
click at [442, 319] on link "Close" at bounding box center [425, 314] width 456 height 24
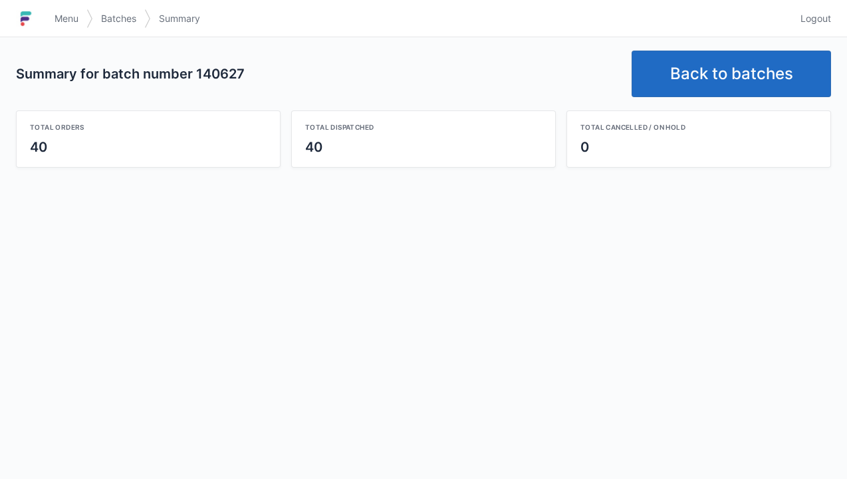
click at [745, 82] on link "Back to batches" at bounding box center [731, 74] width 199 height 47
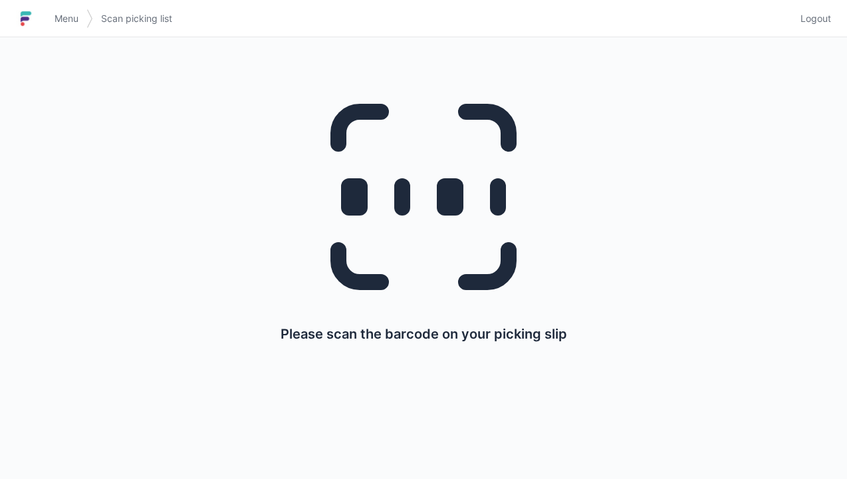
click at [825, 28] on link "Logout" at bounding box center [811, 19] width 39 height 24
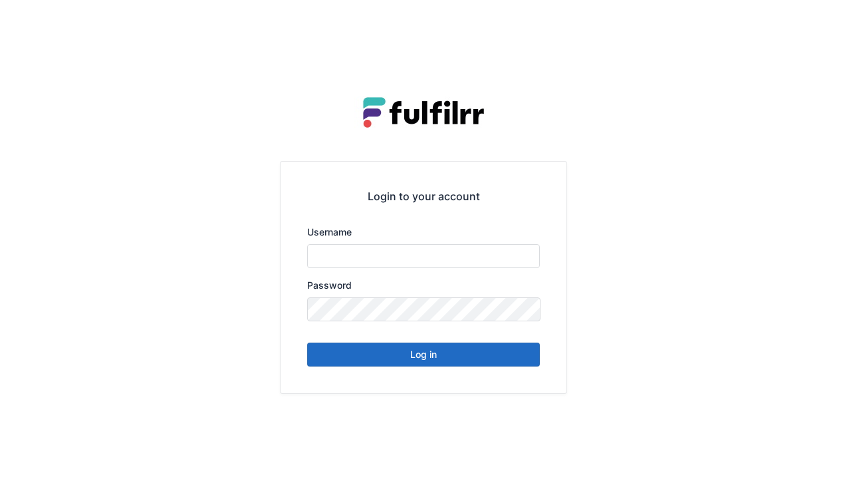
type input "******"
click at [487, 378] on div "Login to your account Username ****** Password Log in" at bounding box center [424, 277] width 286 height 231
click at [455, 356] on button "Log in" at bounding box center [423, 354] width 233 height 24
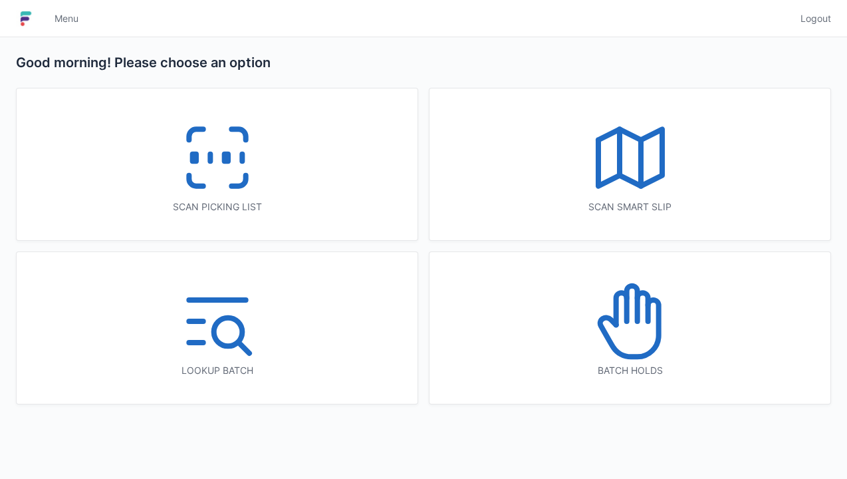
click at [283, 173] on div "Scan picking list" at bounding box center [217, 164] width 401 height 152
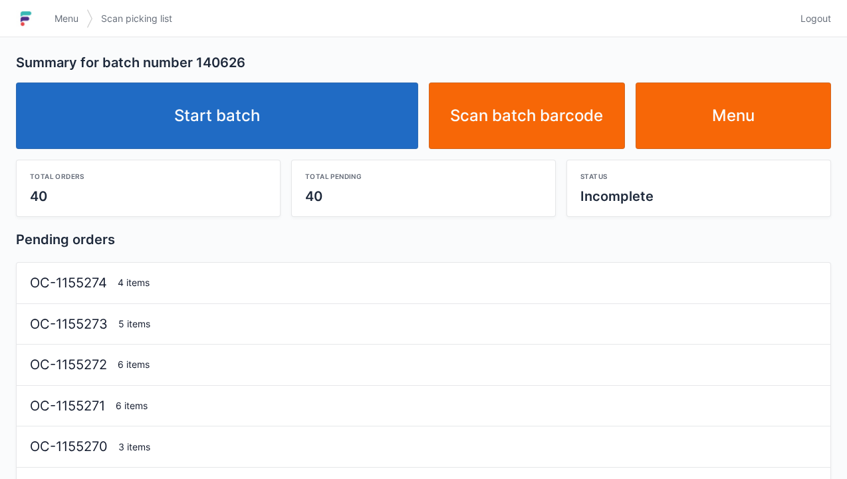
click at [311, 126] on link "Start batch" at bounding box center [217, 115] width 402 height 66
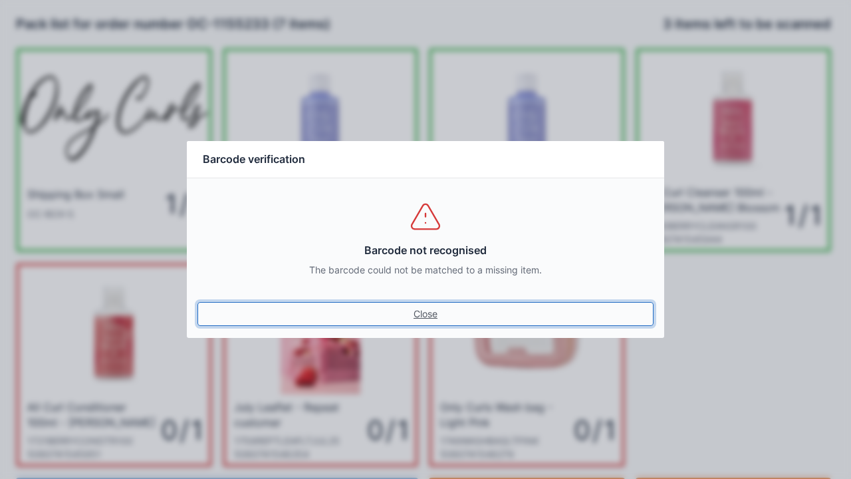
click at [420, 315] on link "Close" at bounding box center [425, 314] width 456 height 24
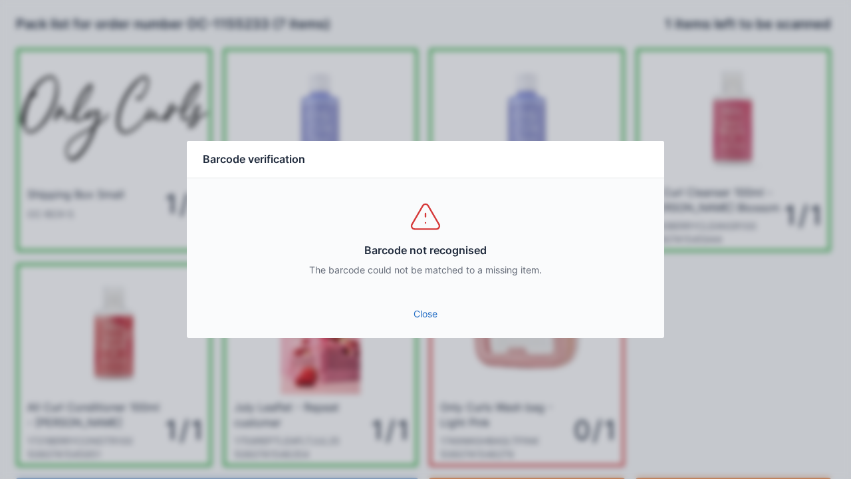
click at [417, 303] on link "Close" at bounding box center [425, 314] width 456 height 24
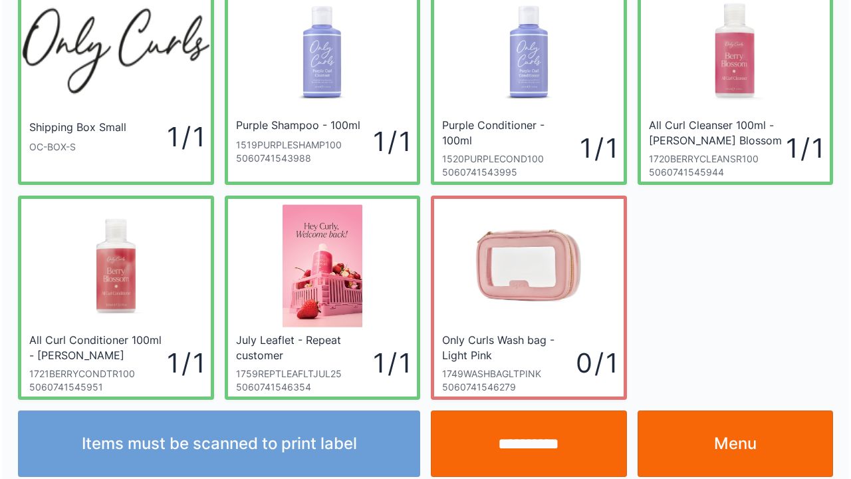
scroll to position [77, 0]
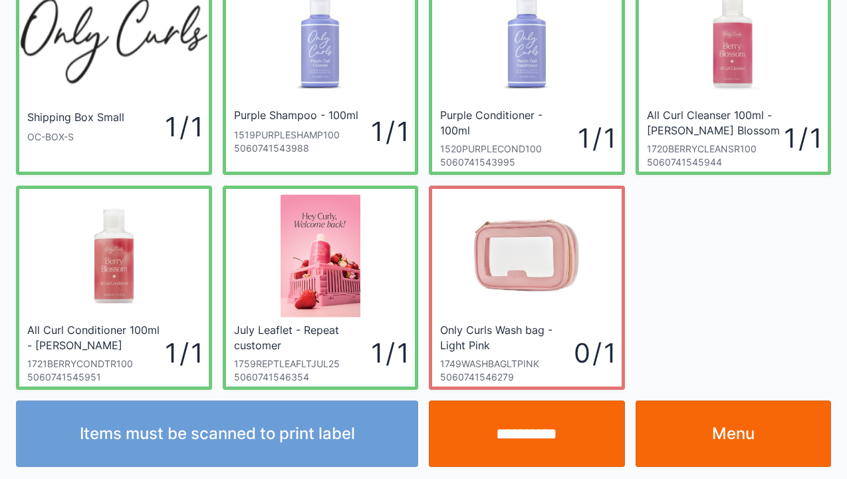
click at [537, 413] on input "**********" at bounding box center [527, 433] width 196 height 66
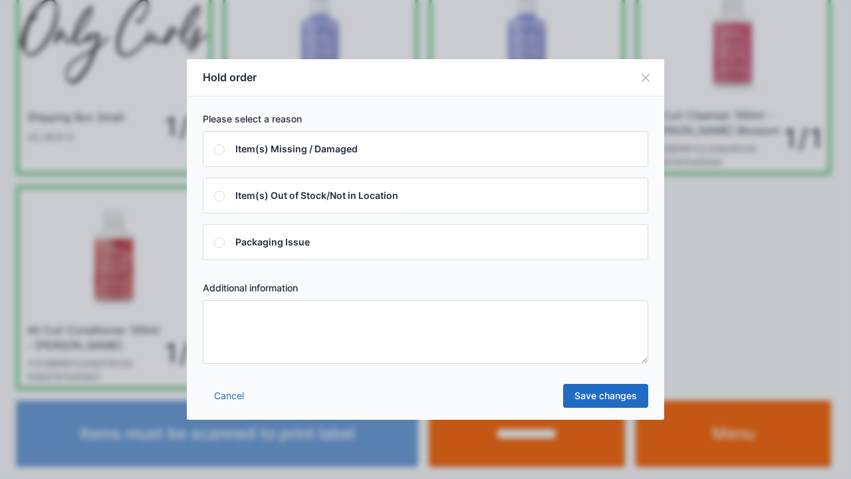
click at [320, 358] on textarea at bounding box center [425, 332] width 445 height 64
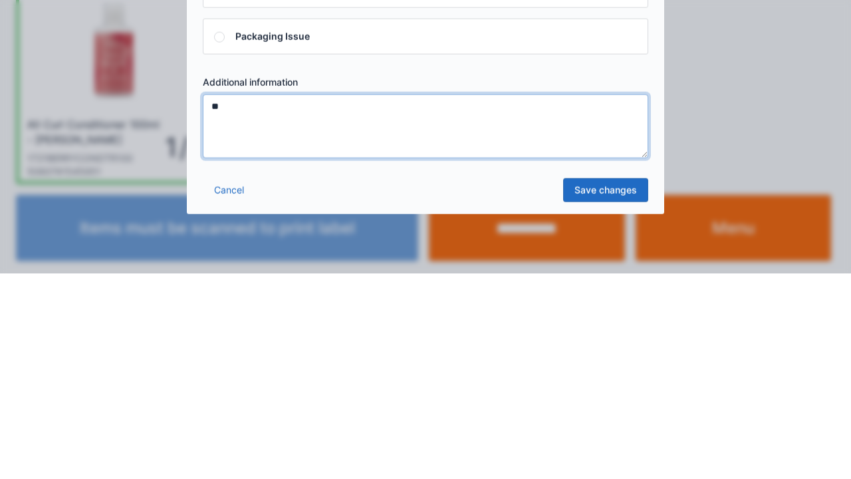
type textarea "**"
click at [596, 402] on link "Save changes" at bounding box center [605, 396] width 85 height 24
